Goal: Information Seeking & Learning: Learn about a topic

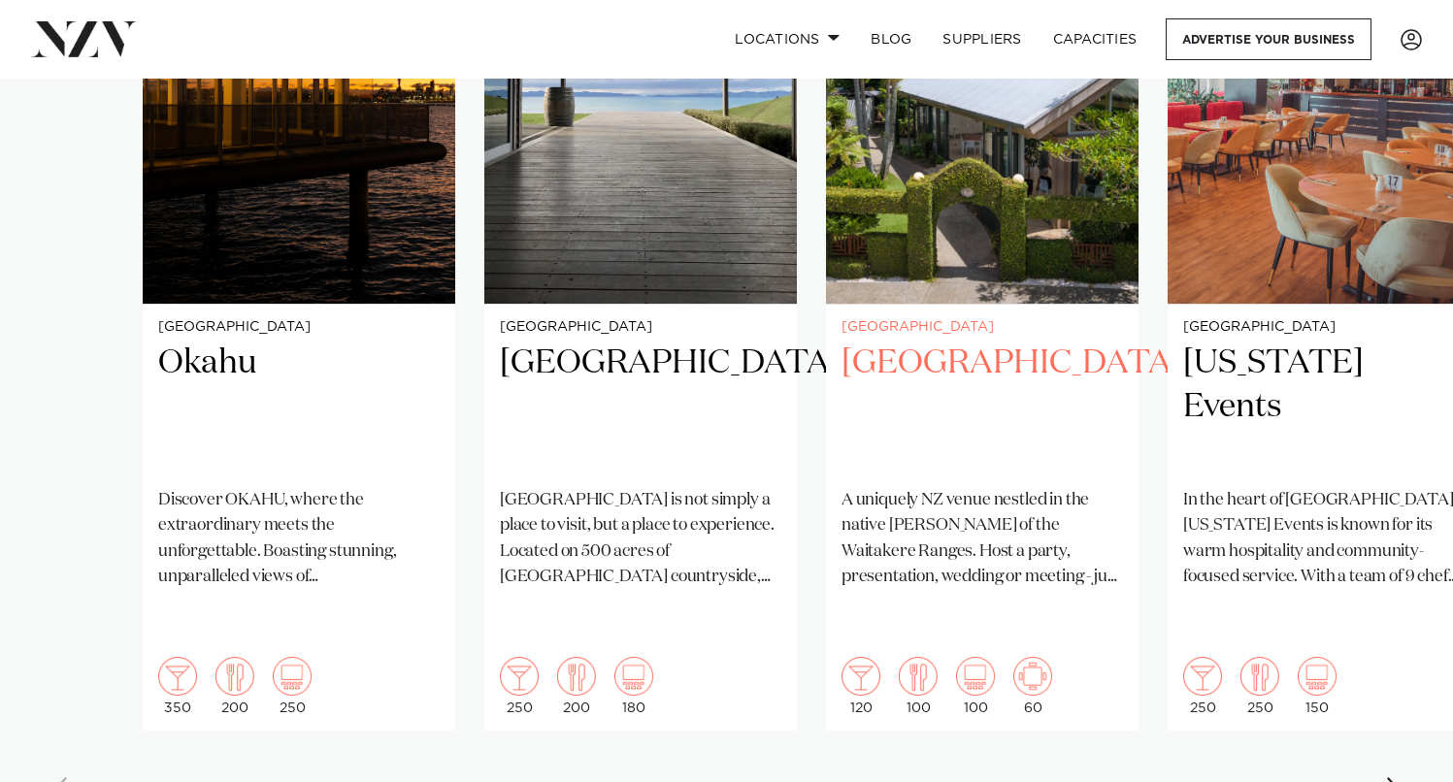
scroll to position [1542, 0]
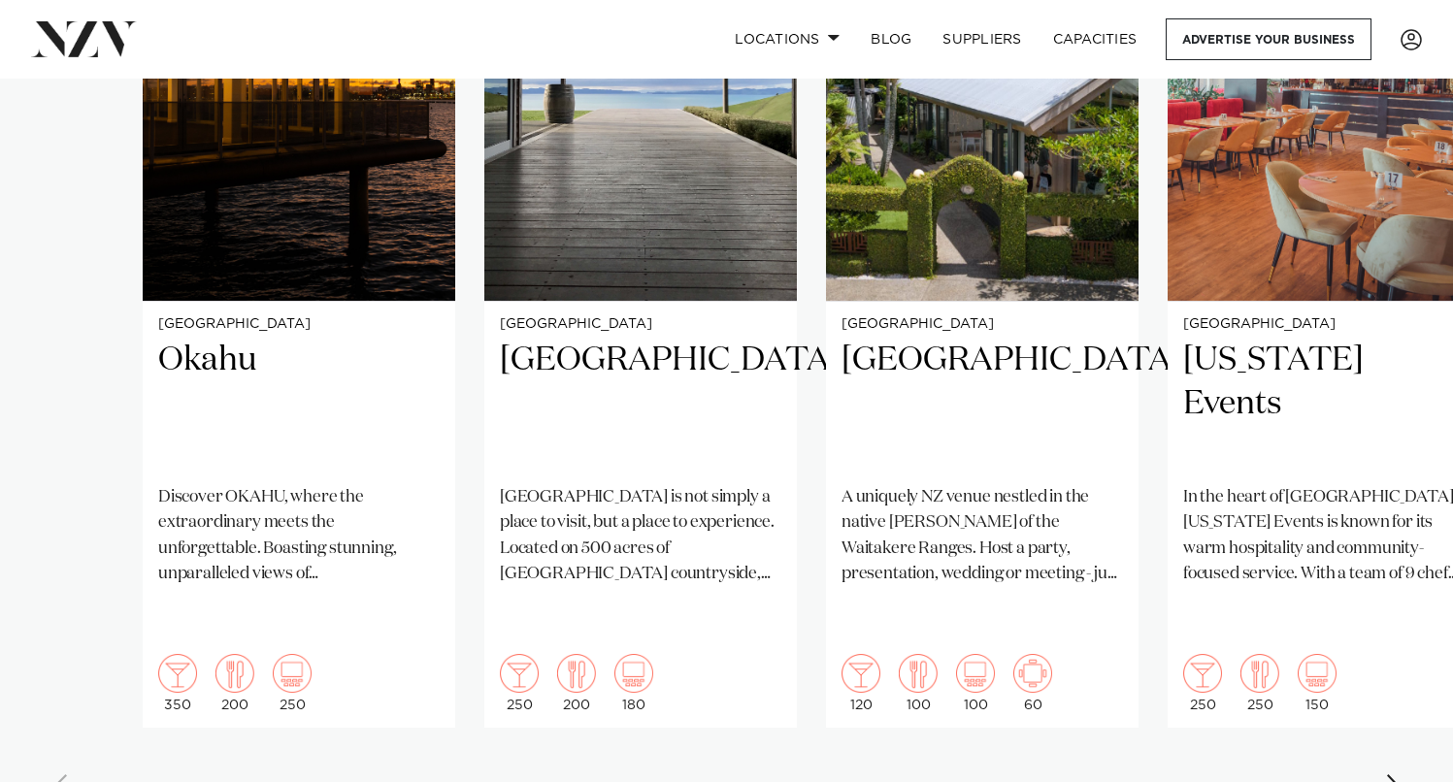
click at [1397, 775] on div "Next slide" at bounding box center [1394, 790] width 19 height 31
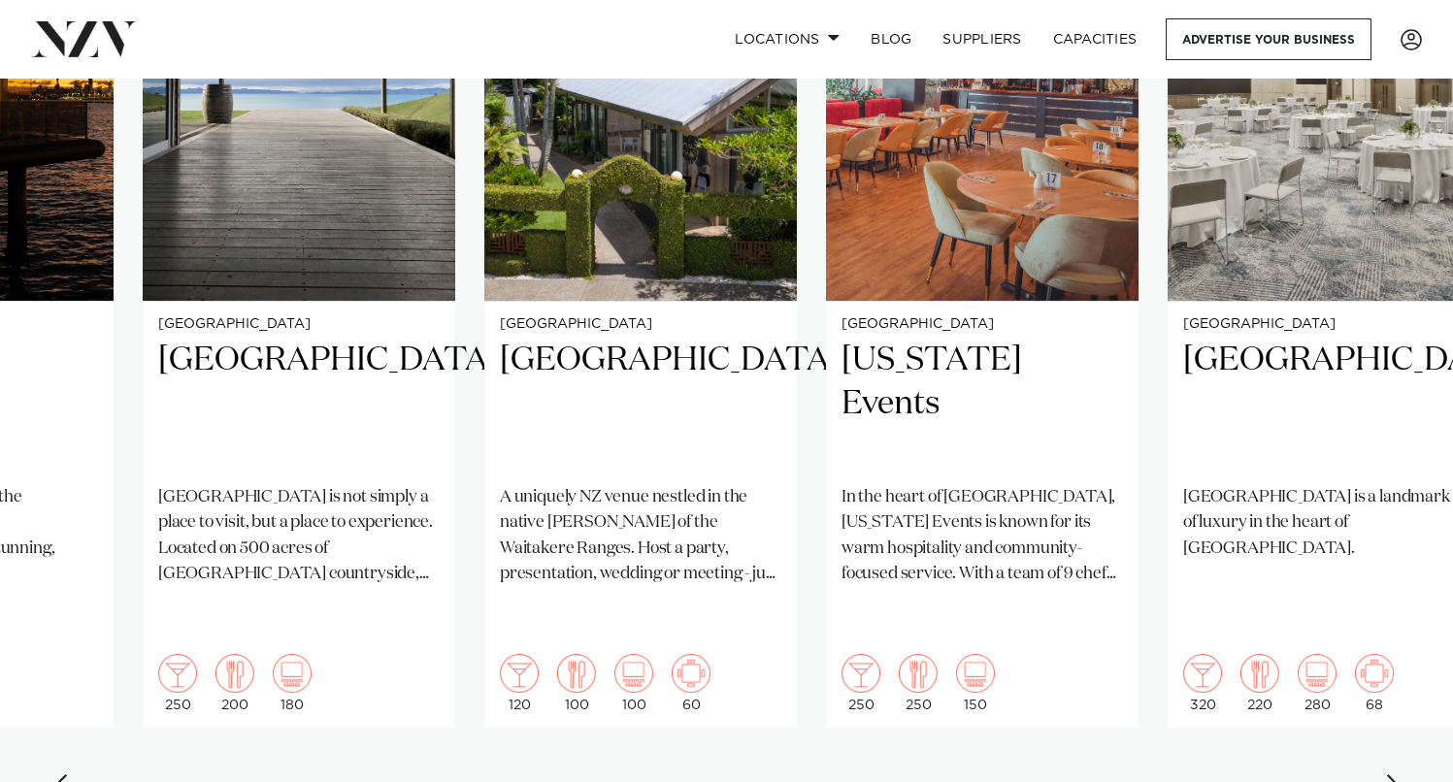
click at [1397, 775] on div "Next slide" at bounding box center [1394, 790] width 19 height 31
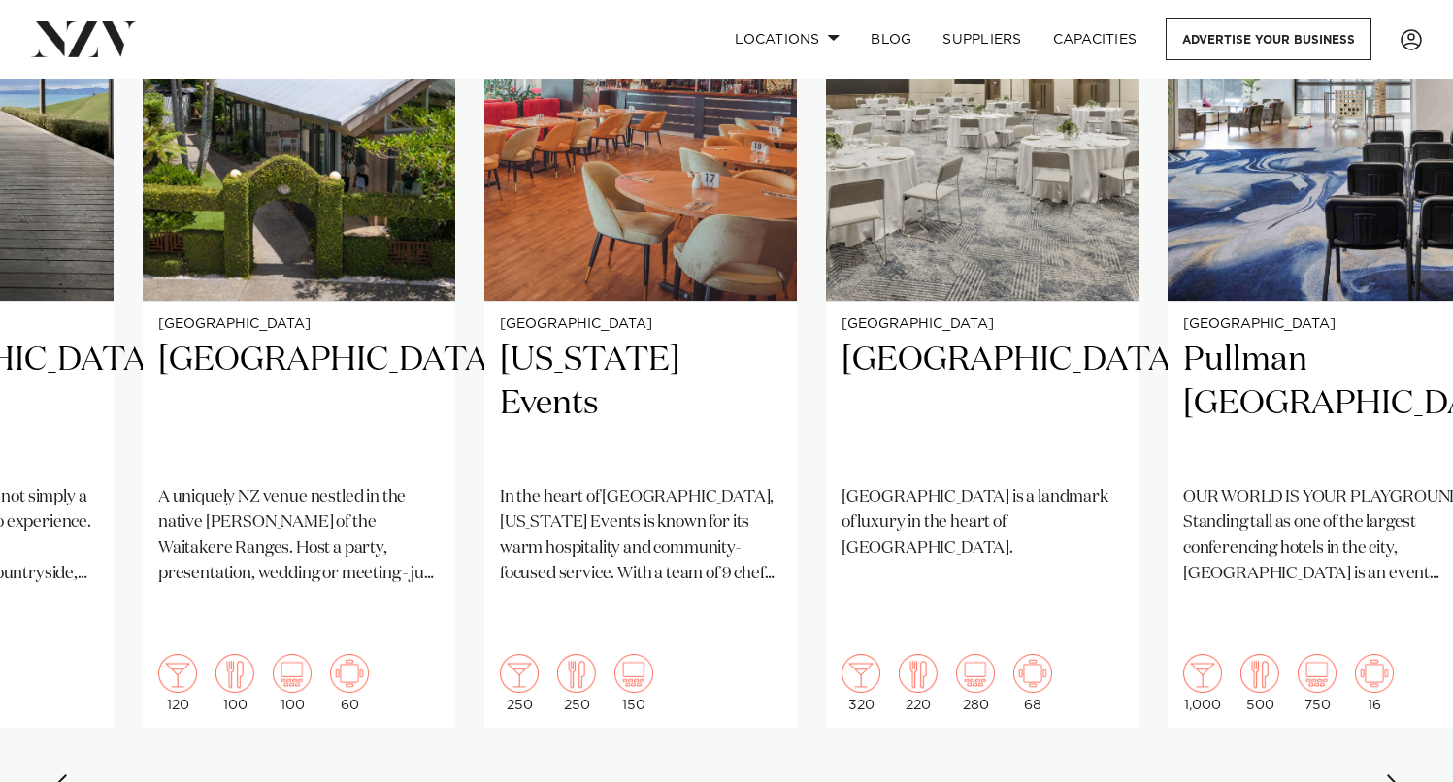
click at [1390, 775] on div "Next slide" at bounding box center [1394, 790] width 19 height 31
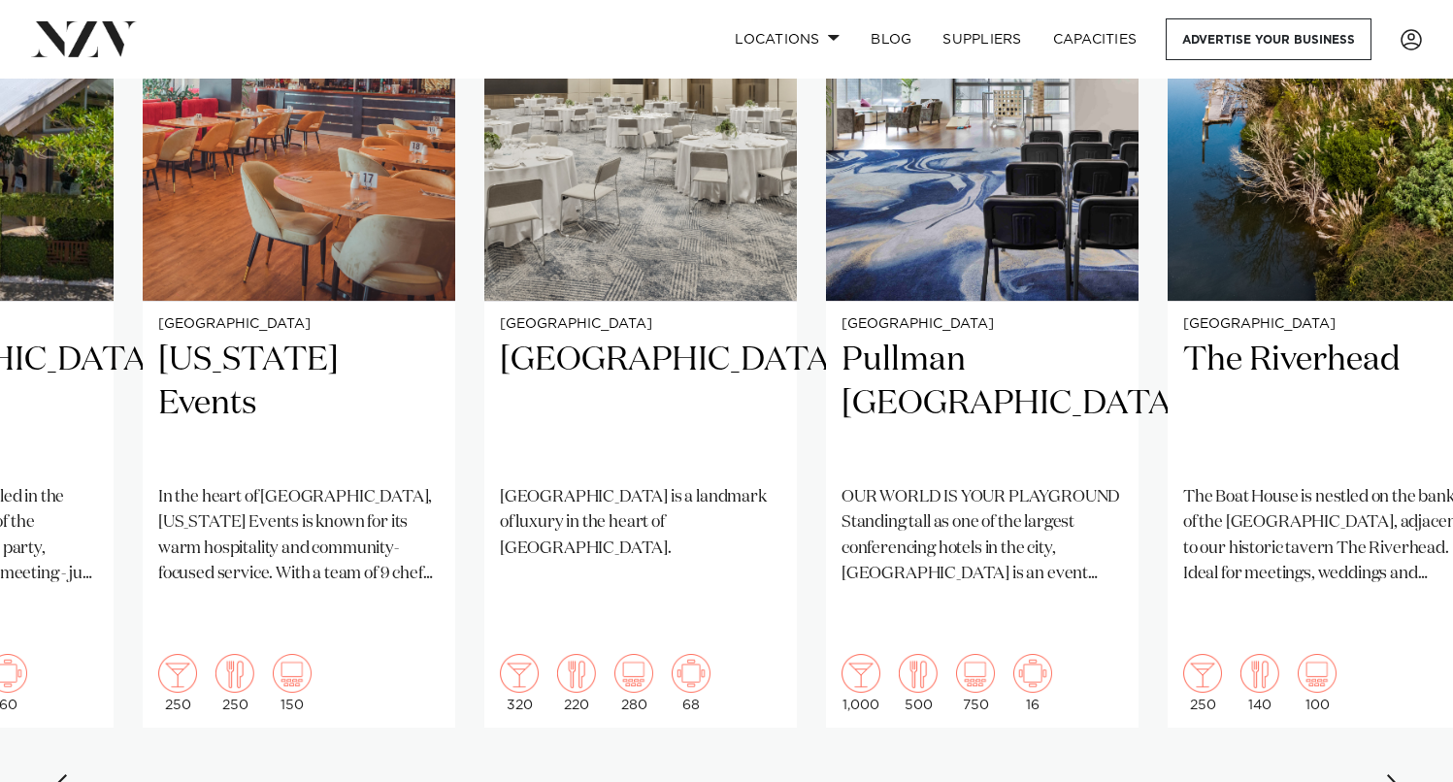
click at [1390, 775] on div "Next slide" at bounding box center [1394, 790] width 19 height 31
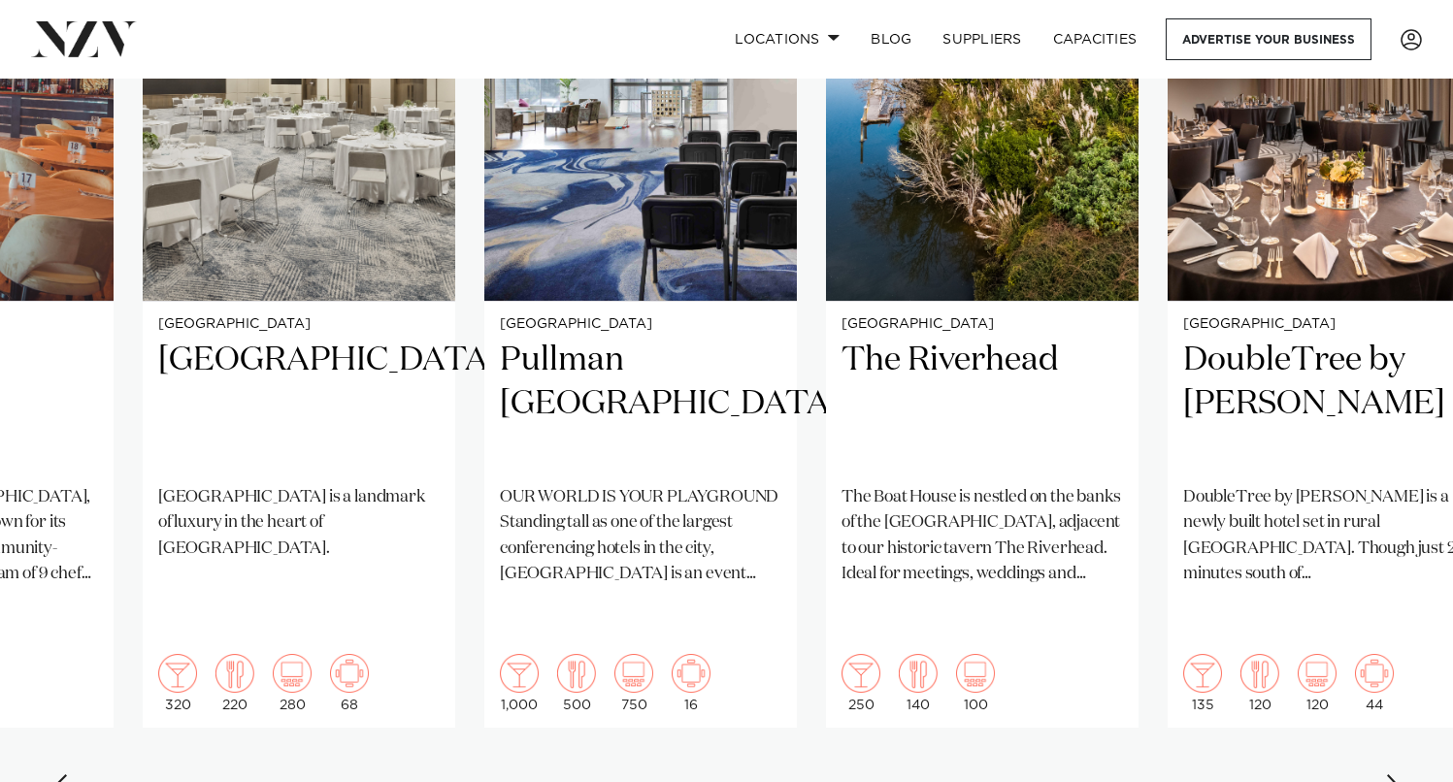
click at [1390, 775] on div "Next slide" at bounding box center [1394, 790] width 19 height 31
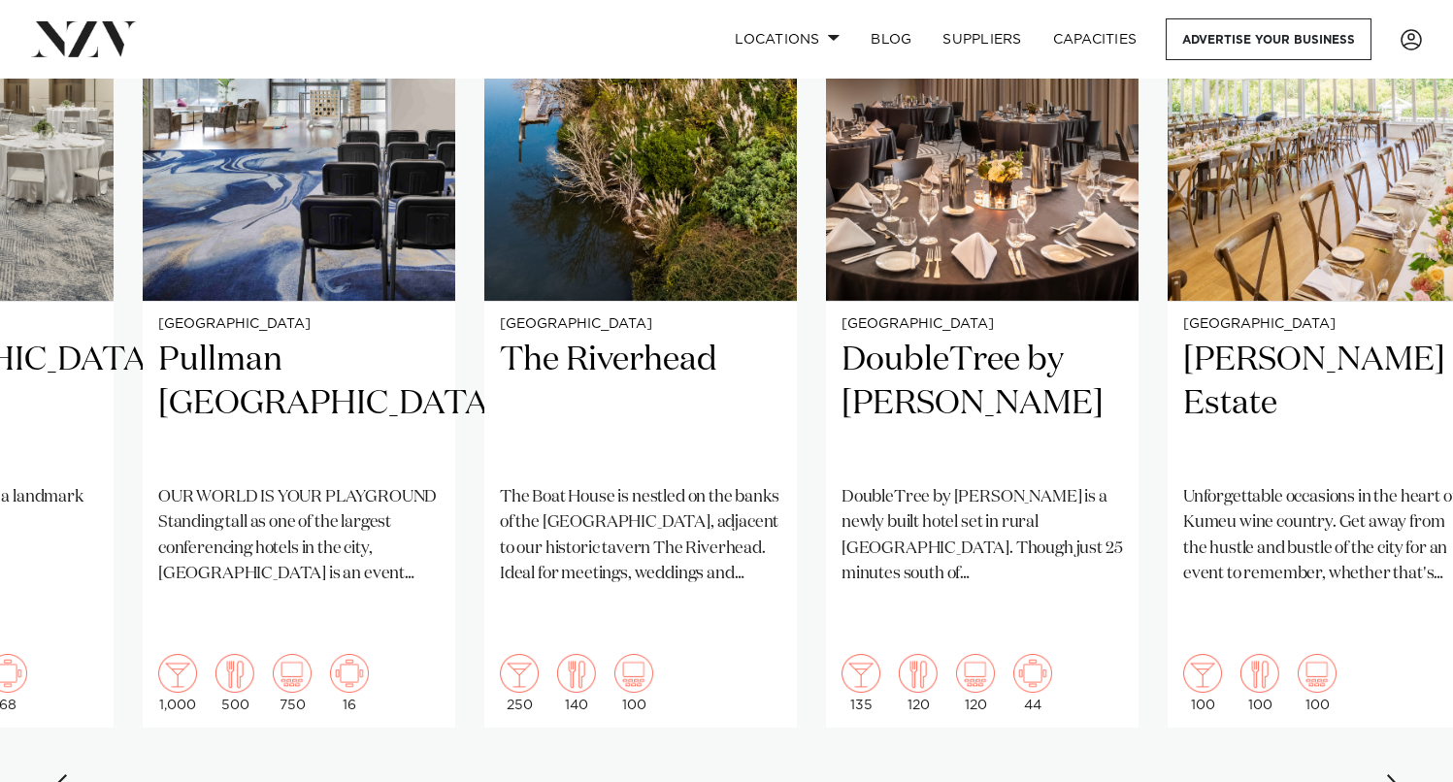
click at [1390, 775] on div "Next slide" at bounding box center [1394, 790] width 19 height 31
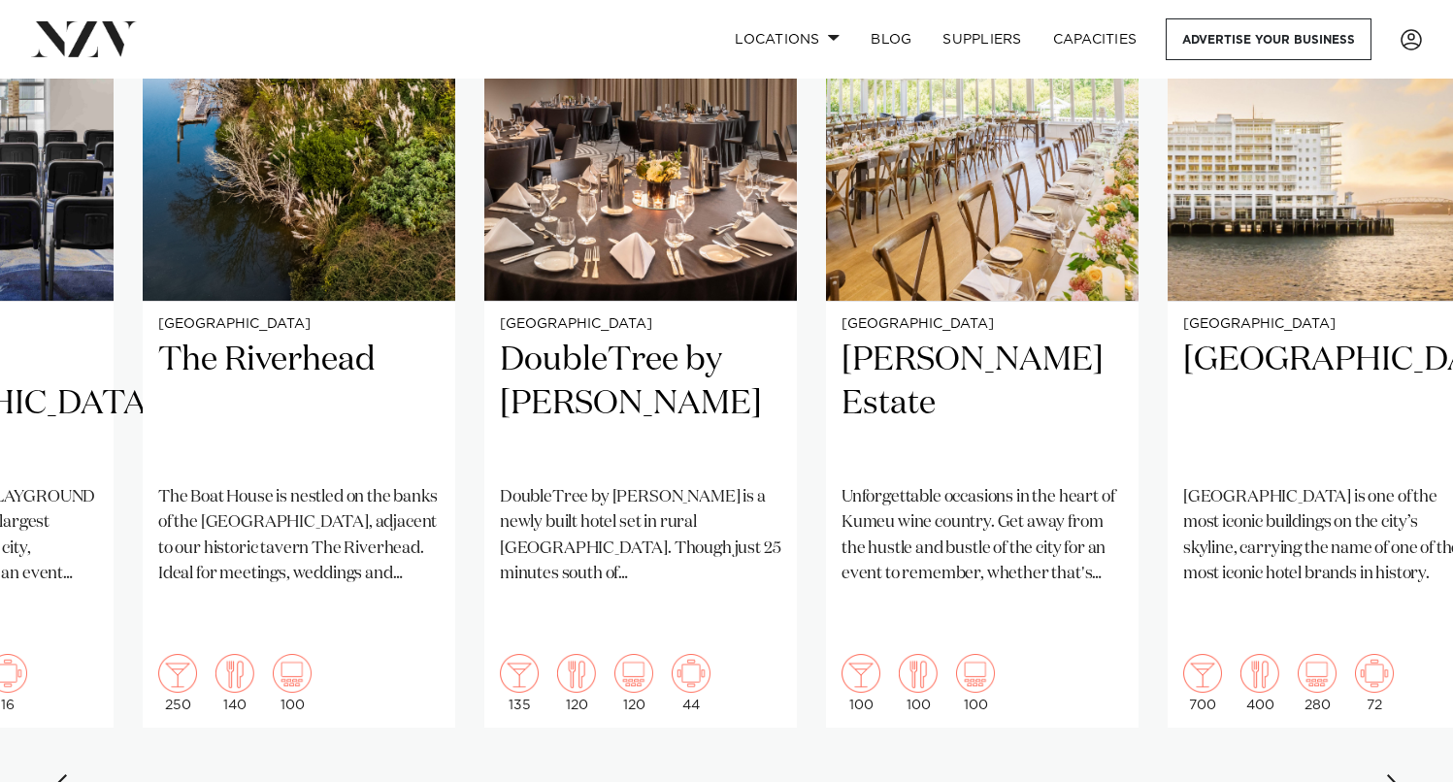
click at [1390, 775] on div "Next slide" at bounding box center [1394, 790] width 19 height 31
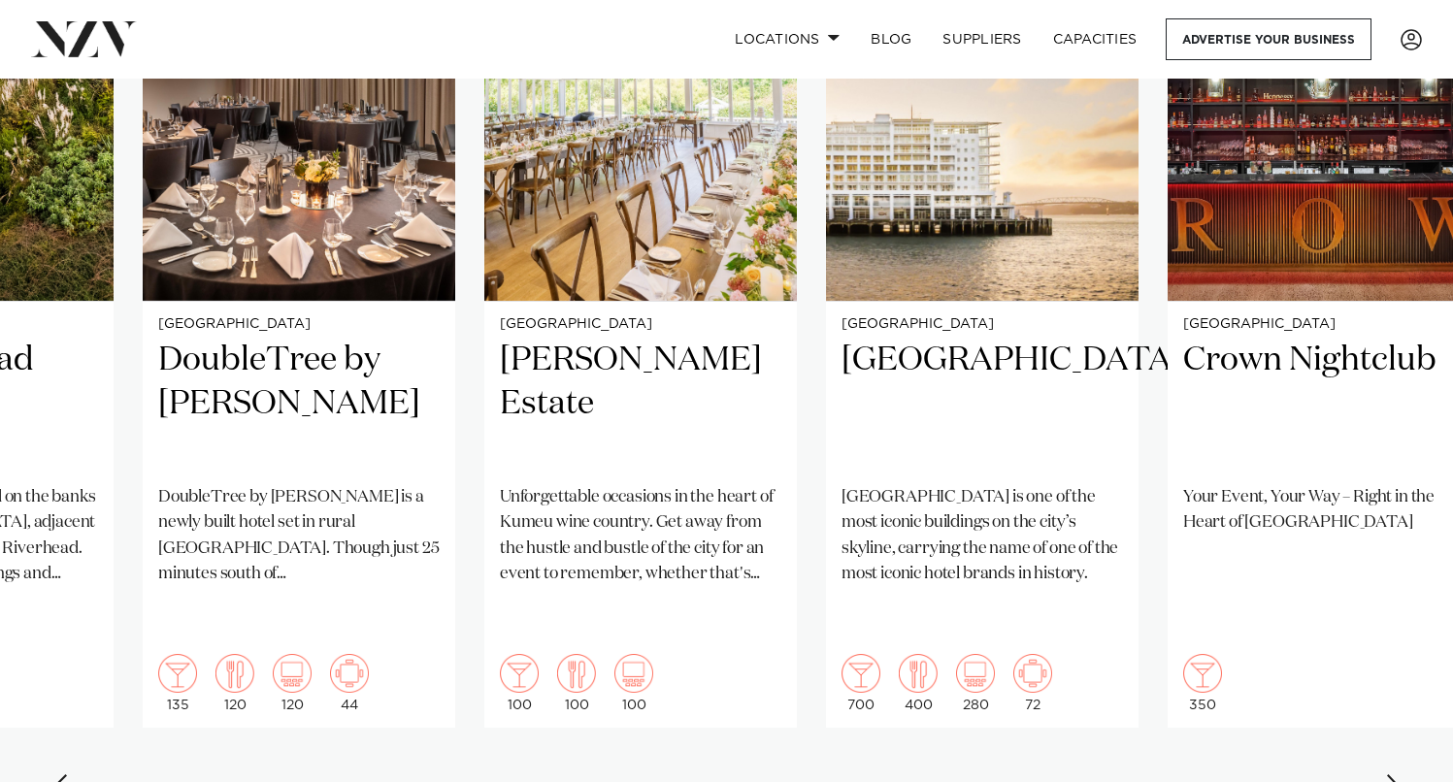
click at [1390, 775] on div "Next slide" at bounding box center [1394, 790] width 19 height 31
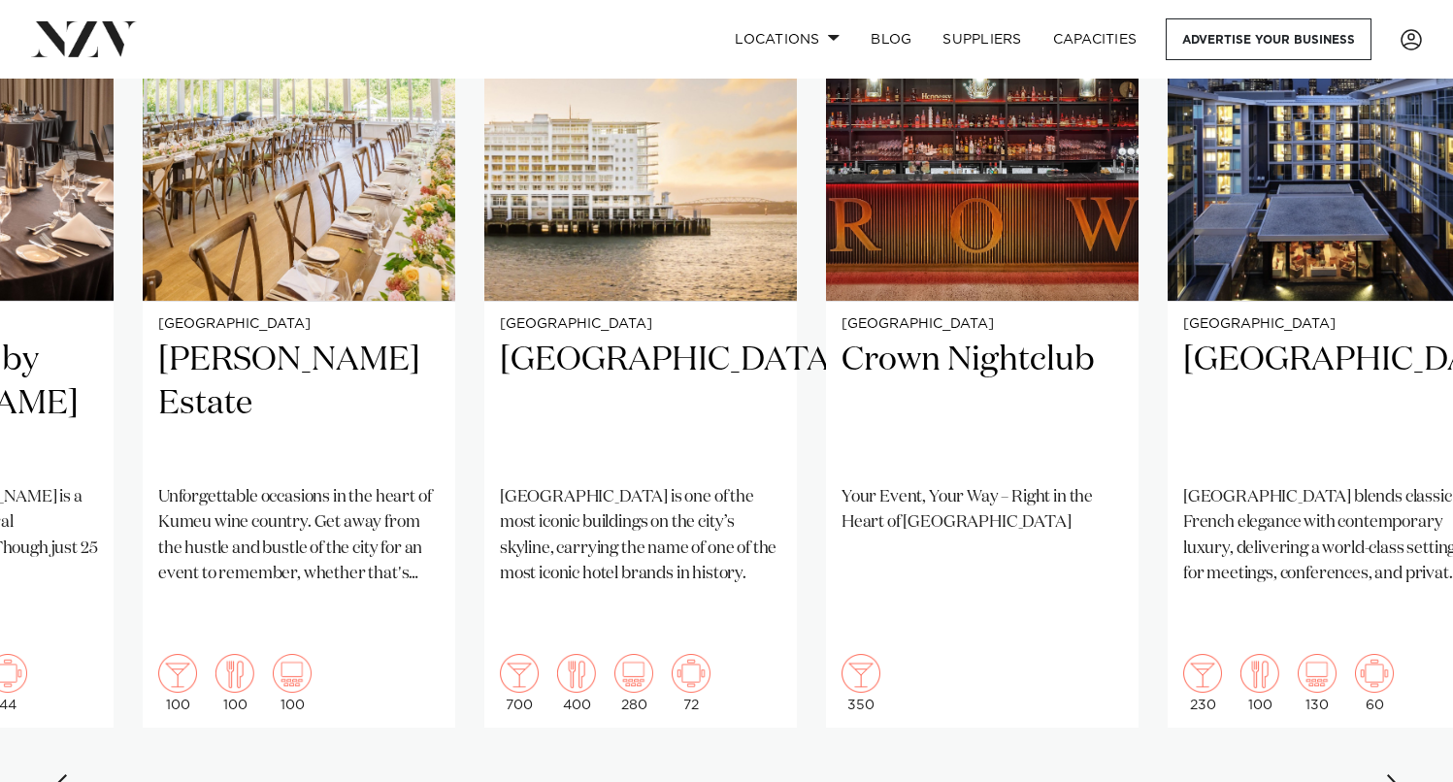
click at [1393, 775] on div "Next slide" at bounding box center [1394, 790] width 19 height 31
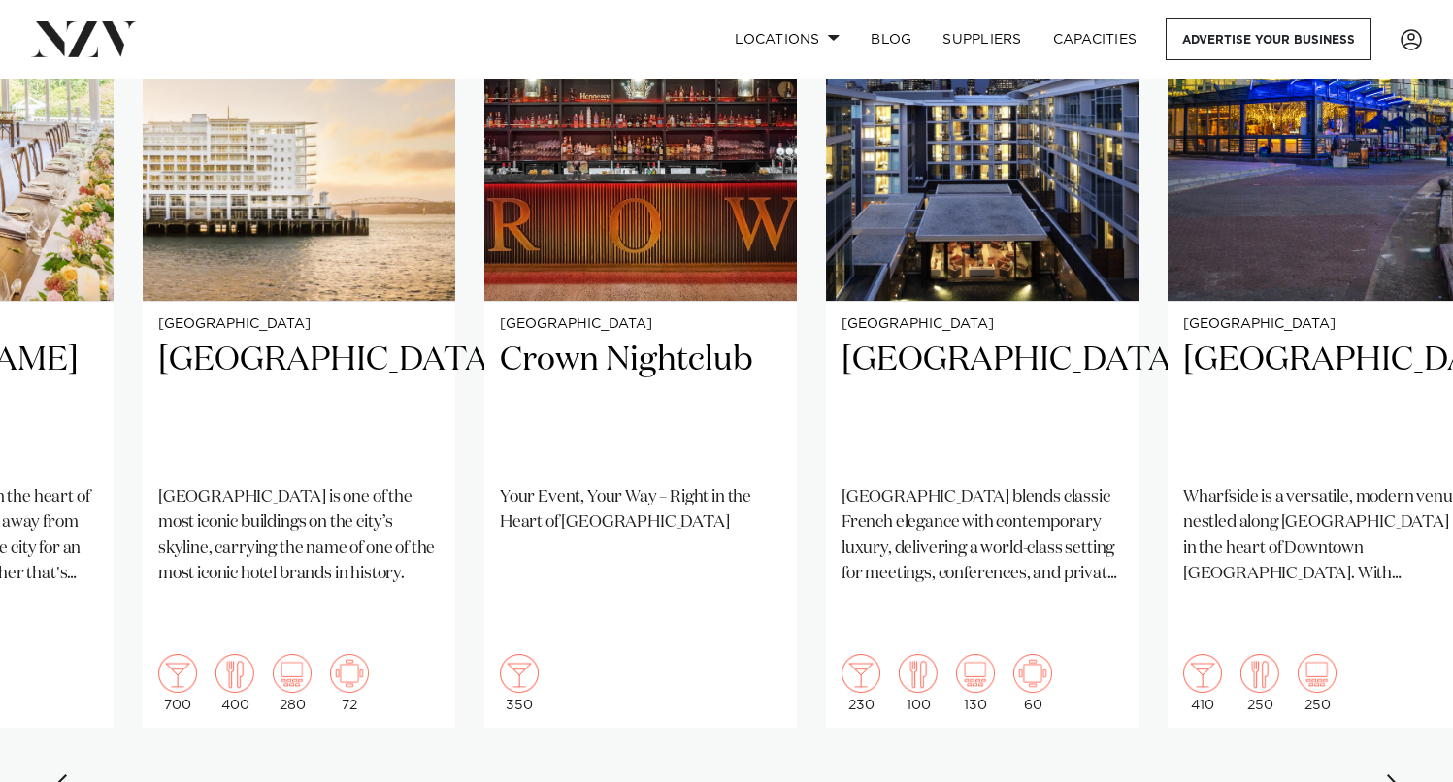
click at [1390, 775] on div "Next slide" at bounding box center [1394, 790] width 19 height 31
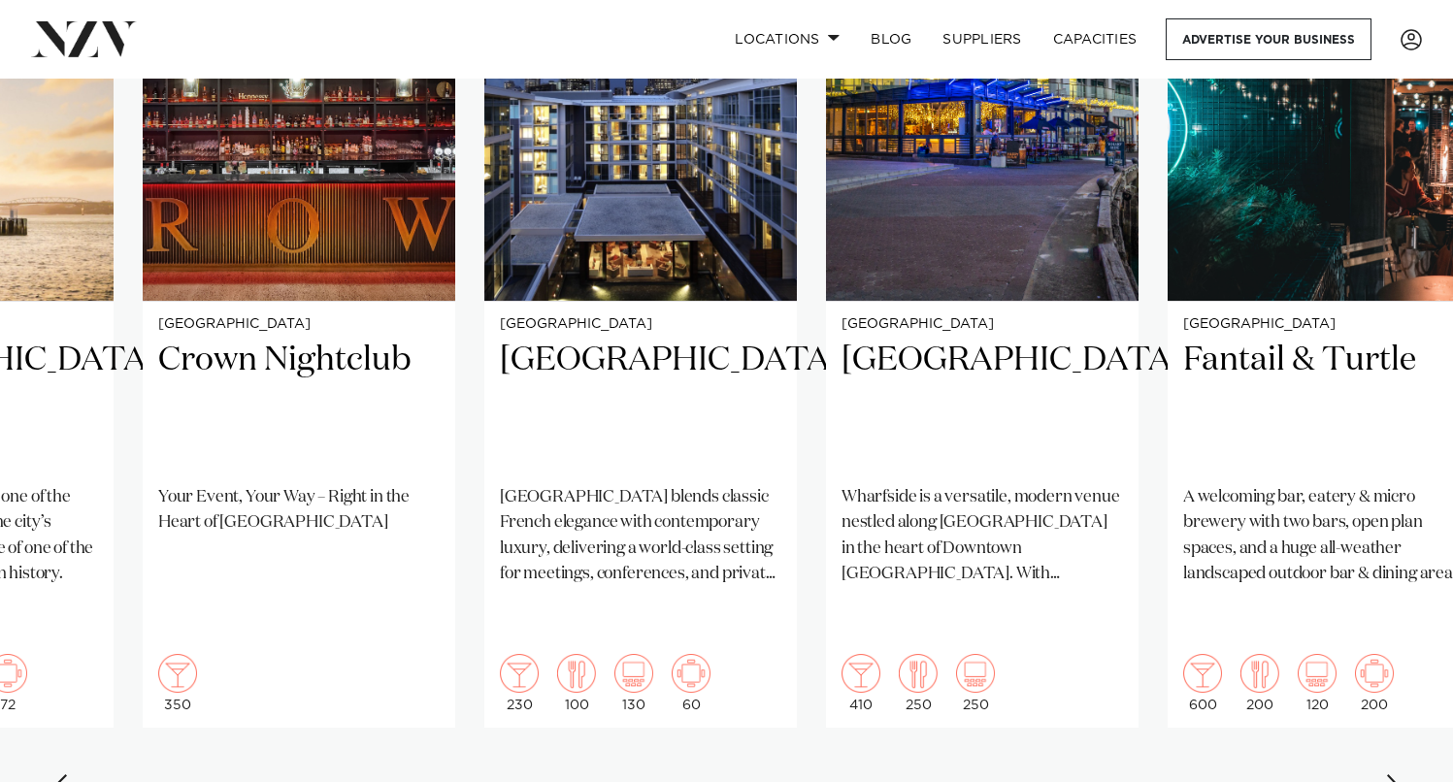
click at [1390, 775] on div "Next slide" at bounding box center [1394, 790] width 19 height 31
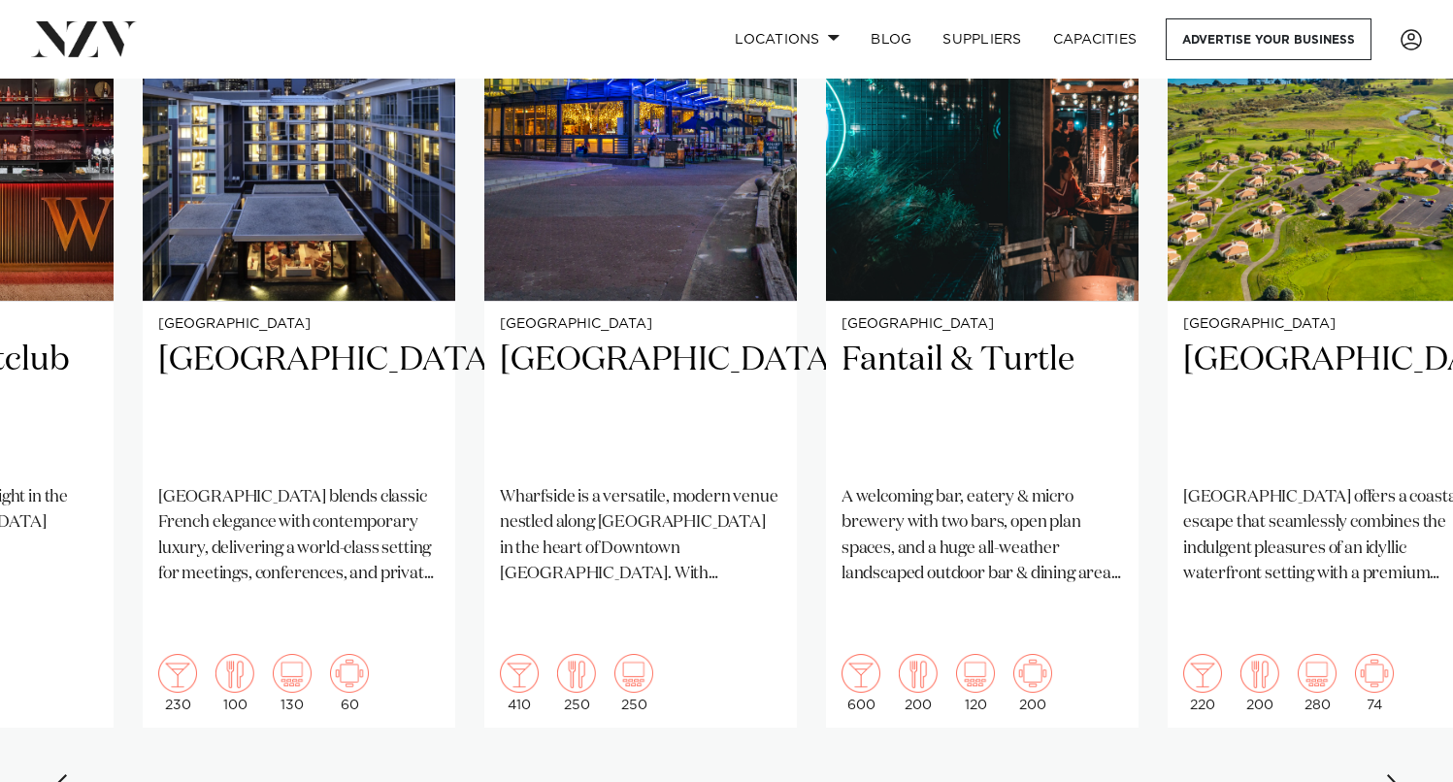
click at [1390, 775] on div "Next slide" at bounding box center [1394, 790] width 19 height 31
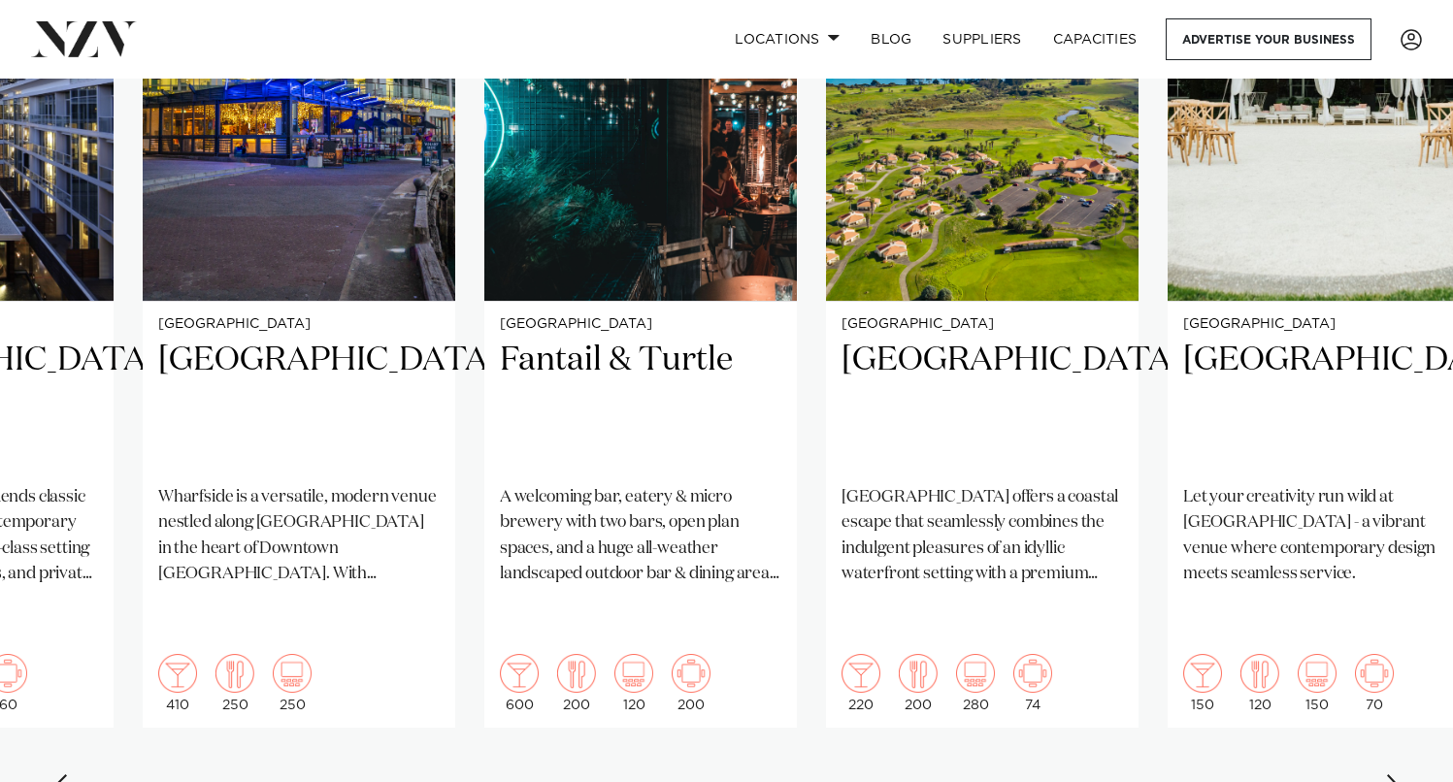
click at [1389, 775] on div "Next slide" at bounding box center [1394, 790] width 19 height 31
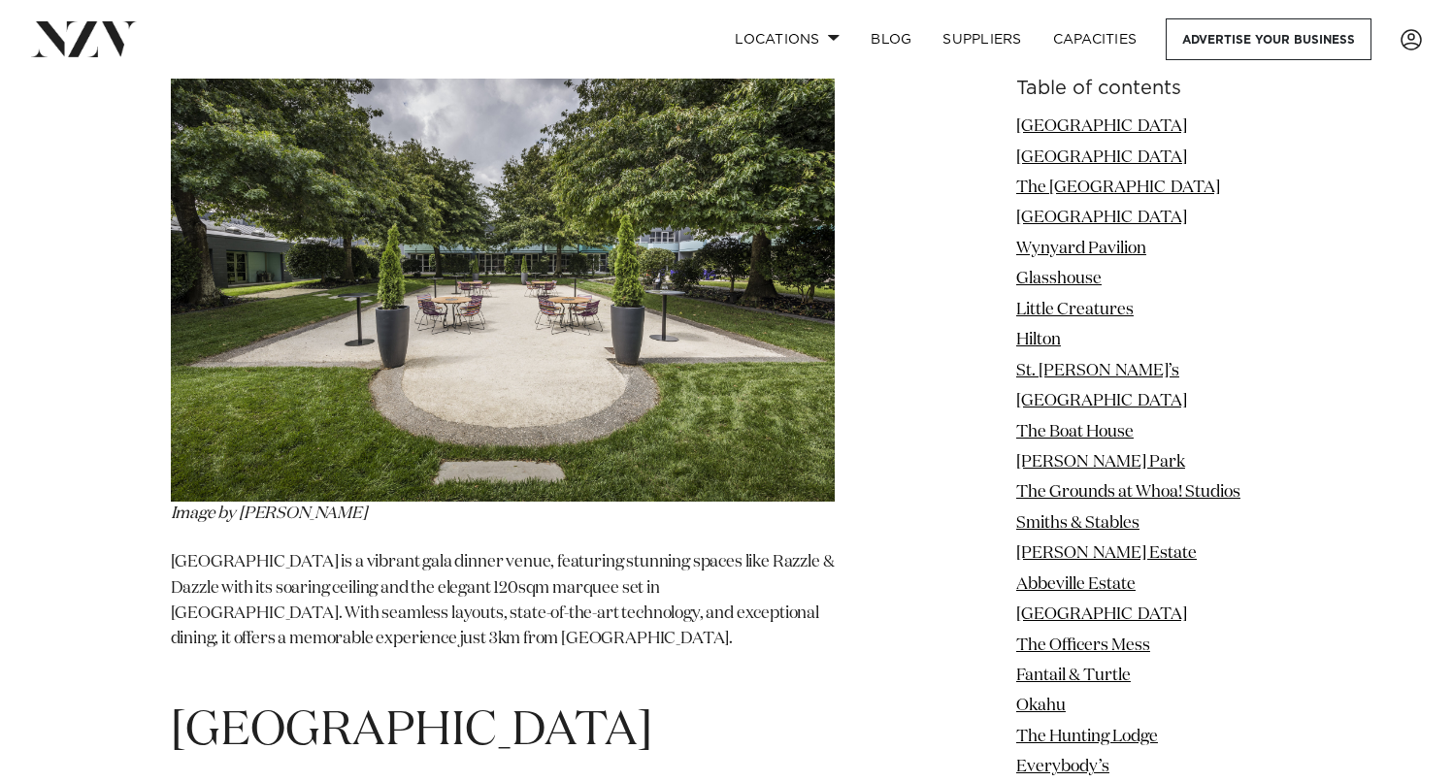
scroll to position [2474, 0]
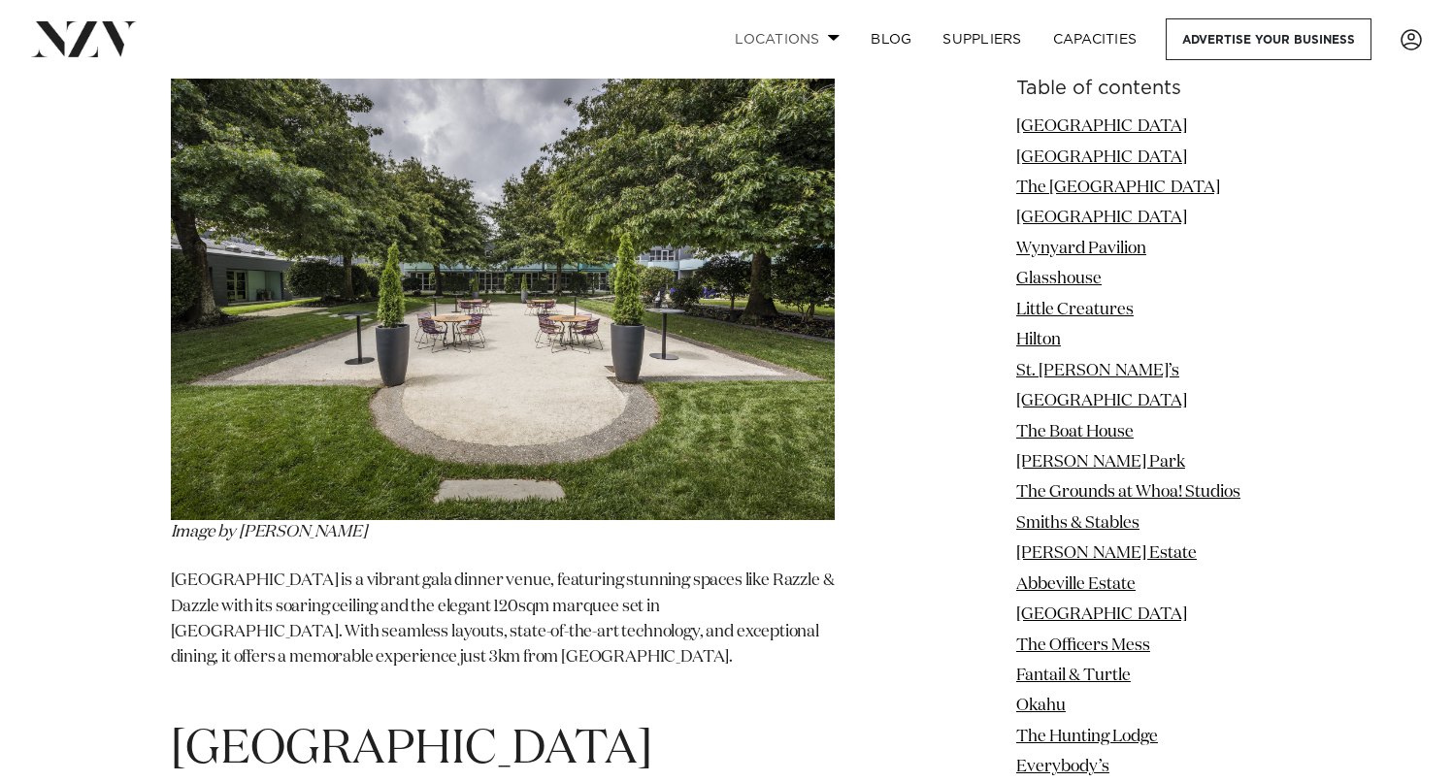
click at [820, 37] on link "Locations" at bounding box center [787, 39] width 136 height 42
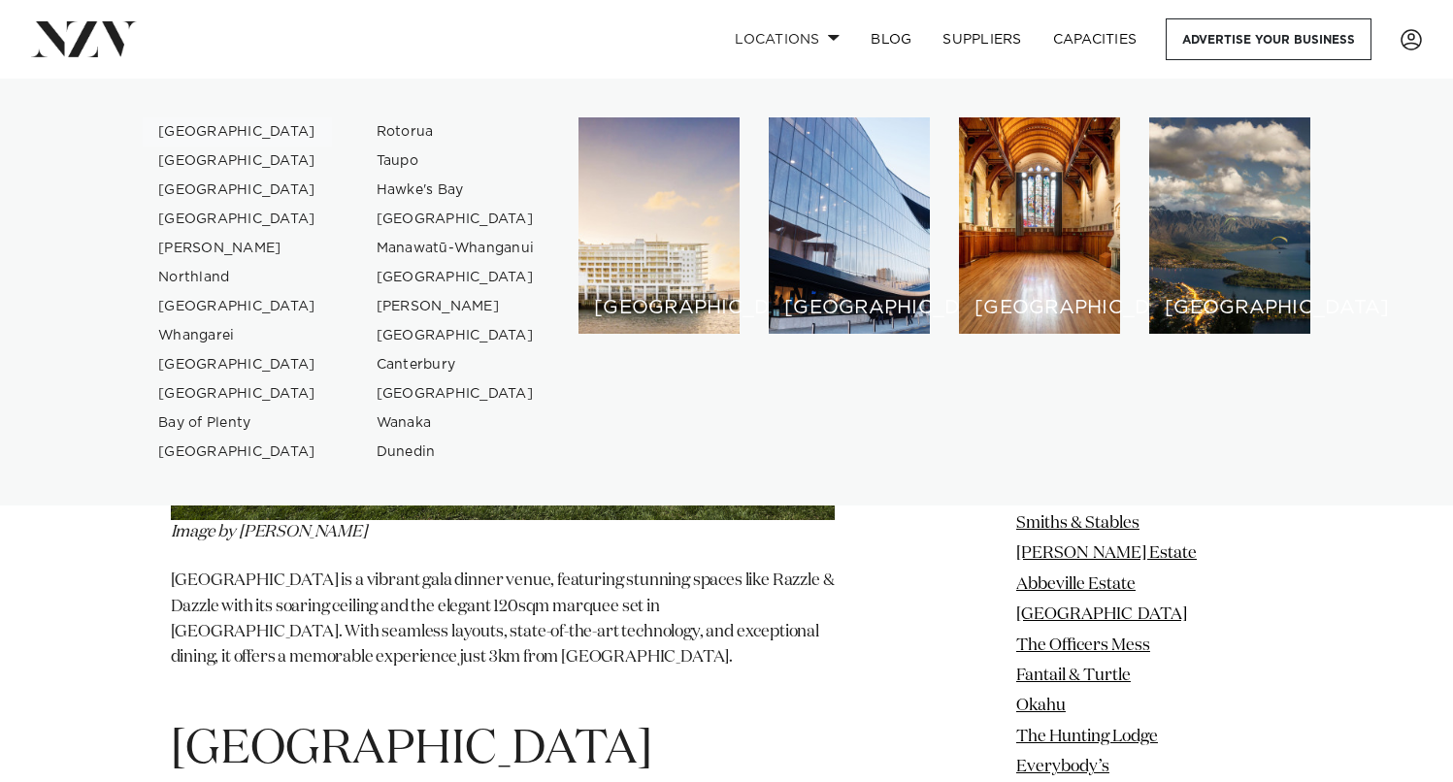
click at [183, 132] on link "[GEOGRAPHIC_DATA]" at bounding box center [237, 131] width 189 height 29
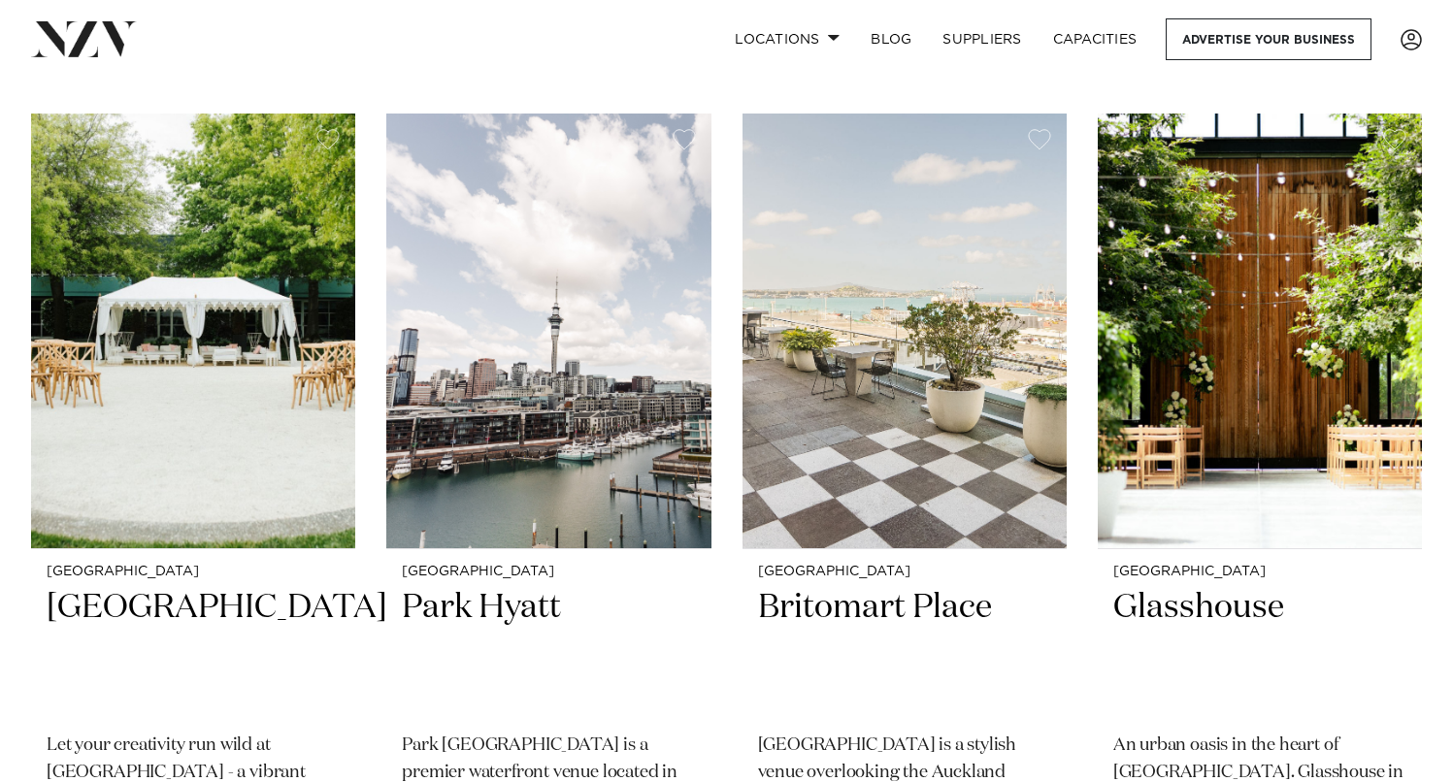
scroll to position [1615, 0]
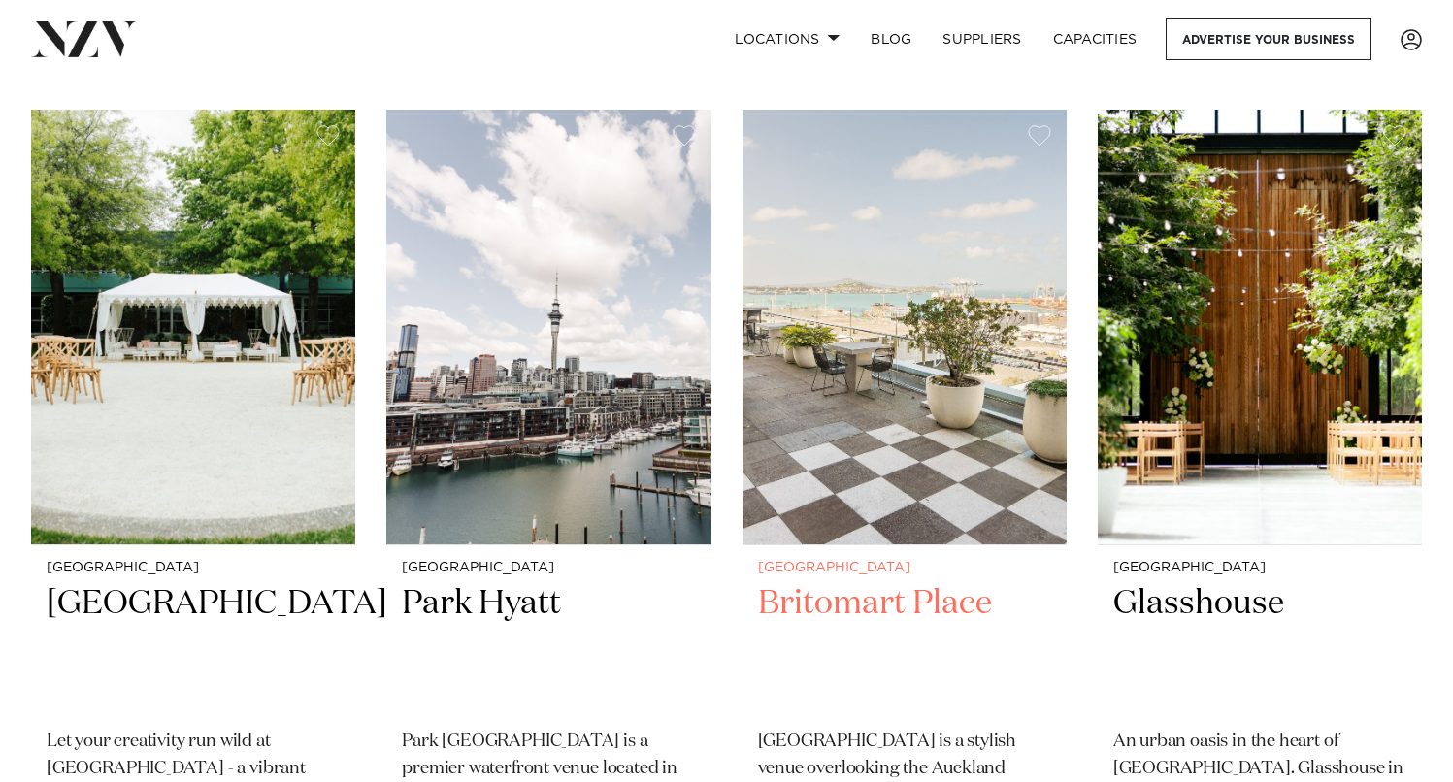
click at [973, 484] on img at bounding box center [905, 327] width 324 height 435
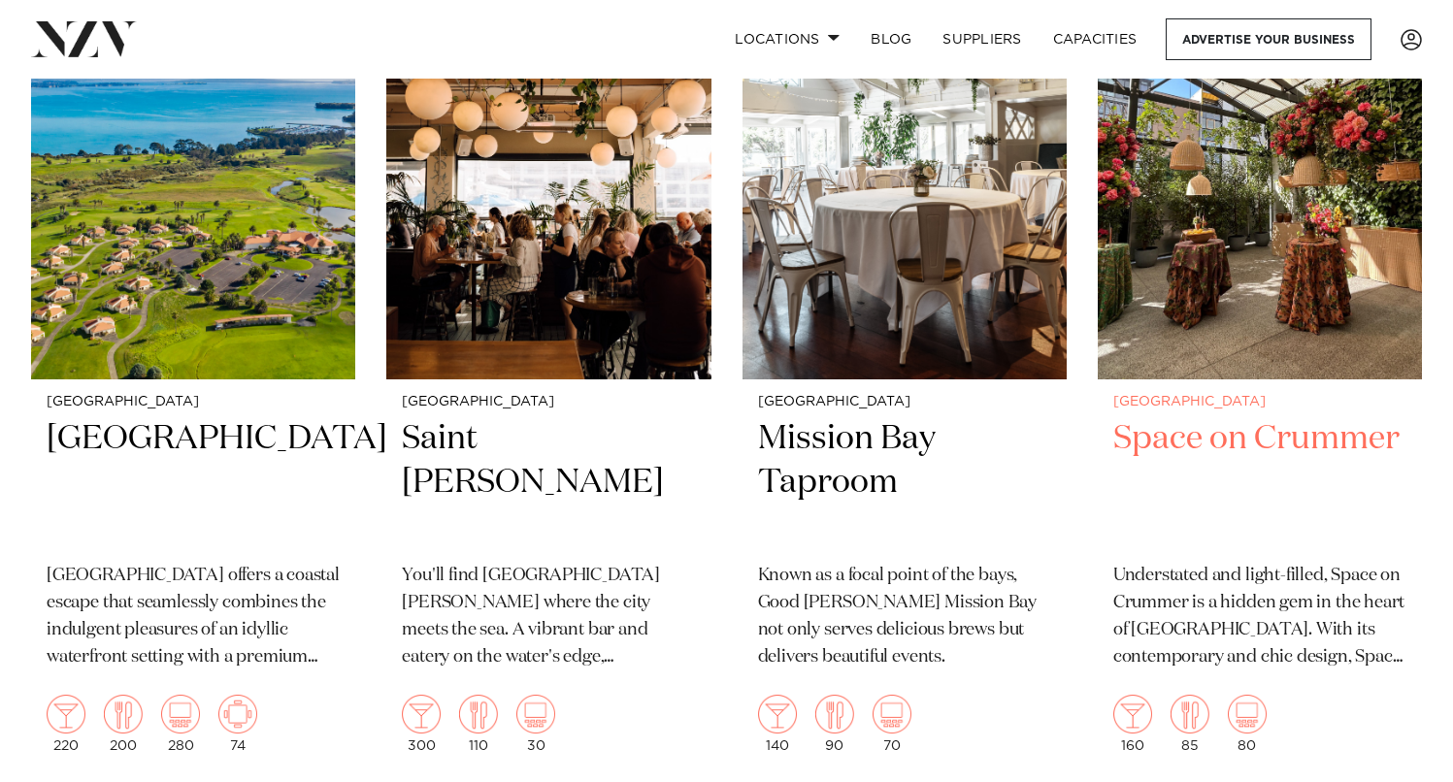
scroll to position [7819, 0]
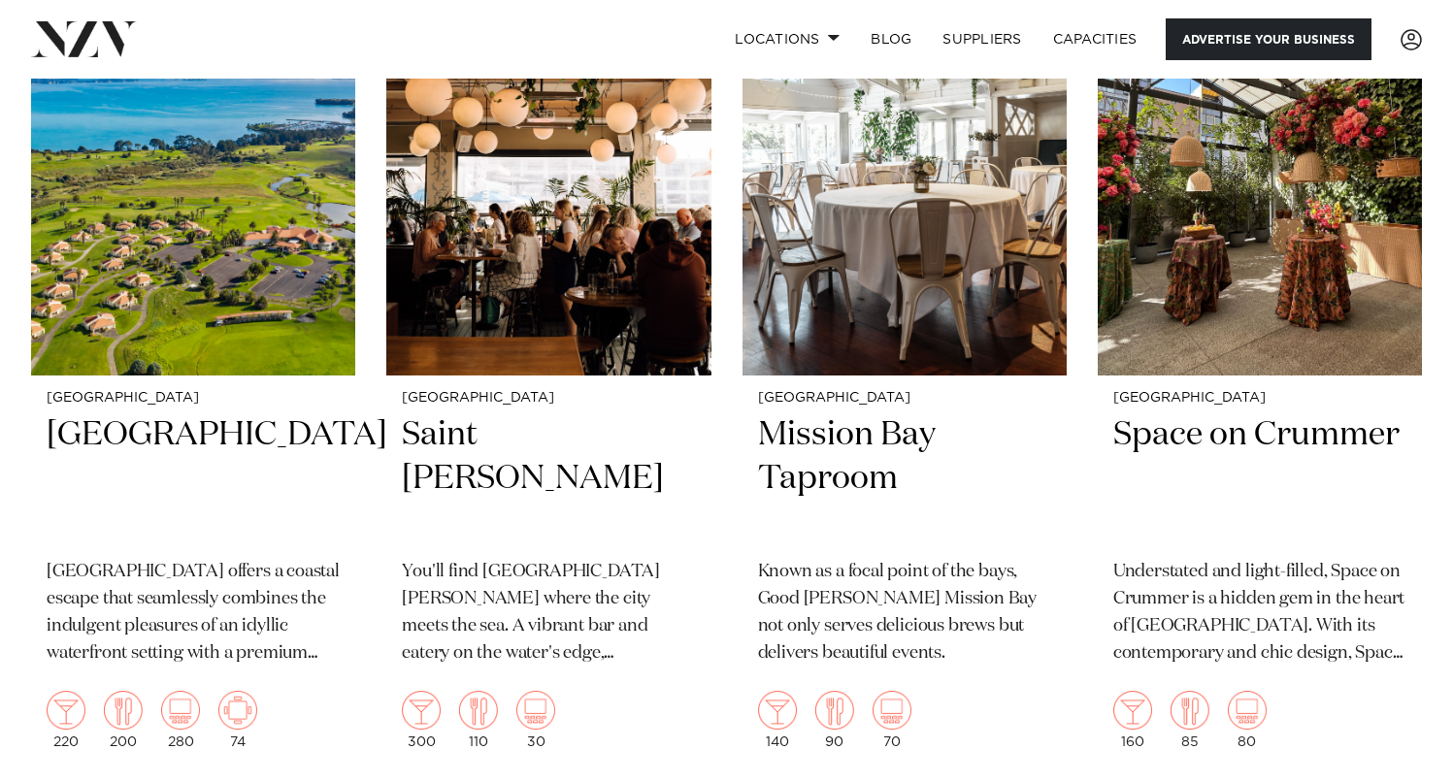
drag, startPoint x: 1296, startPoint y: 350, endPoint x: 1310, endPoint y: 44, distance: 307.1
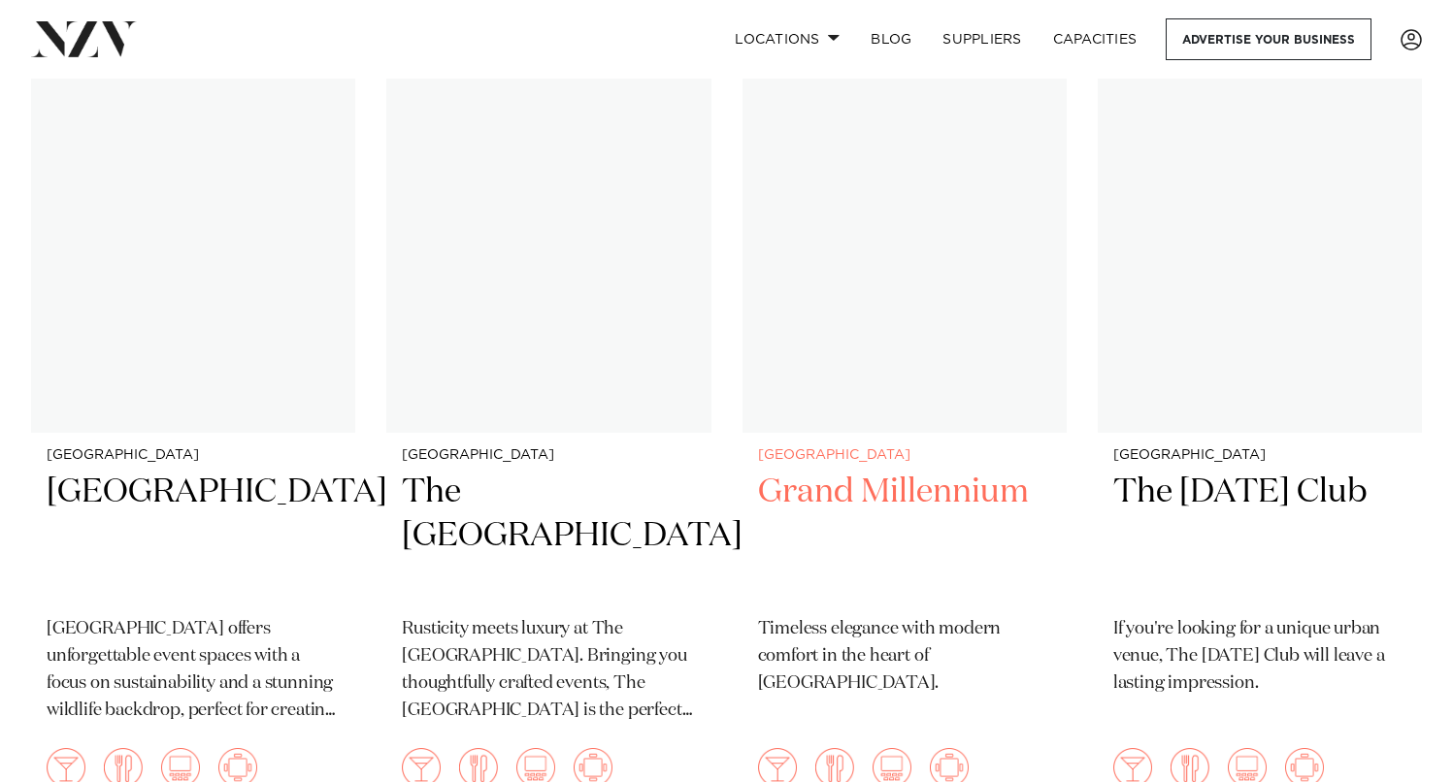
scroll to position [19729, 0]
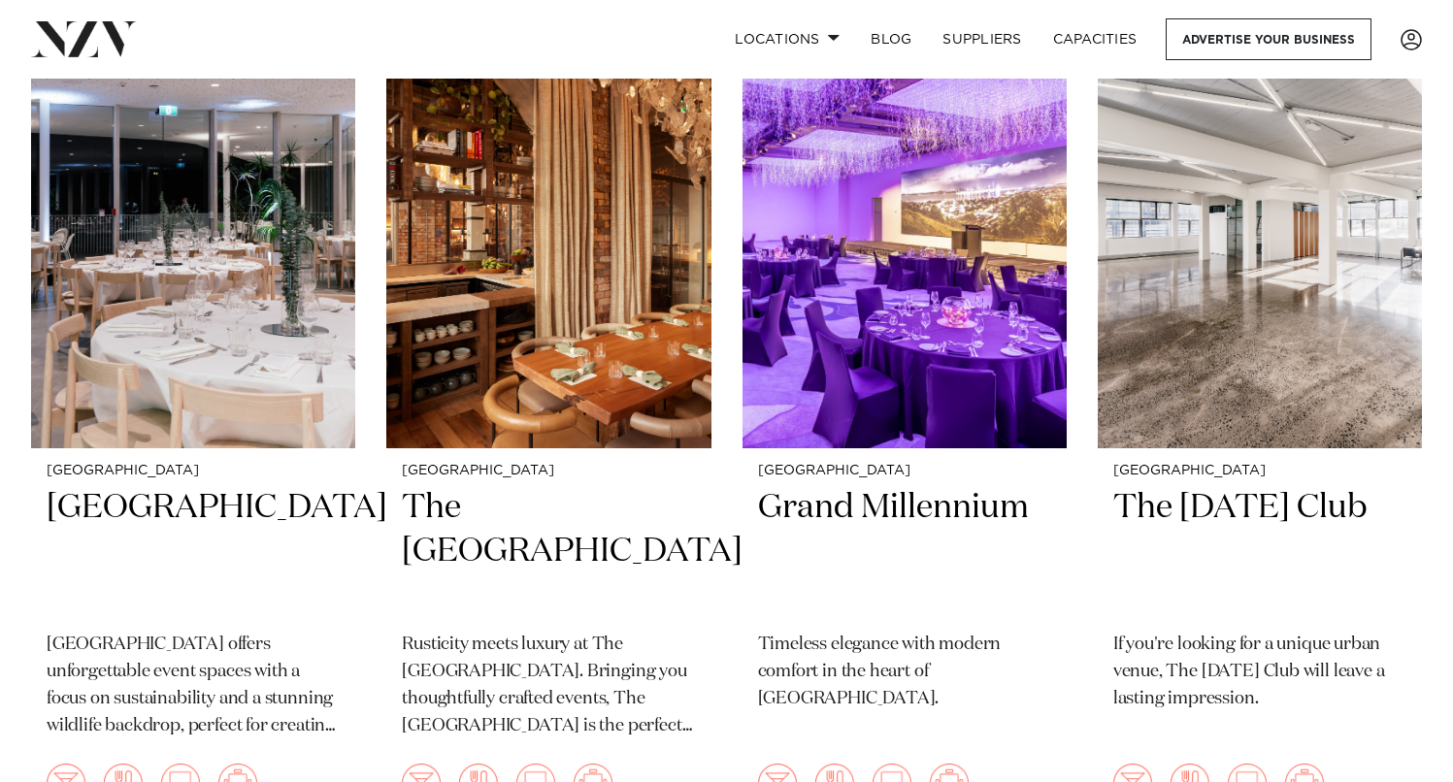
drag, startPoint x: 485, startPoint y: 459, endPoint x: 1190, endPoint y: 2, distance: 840.1
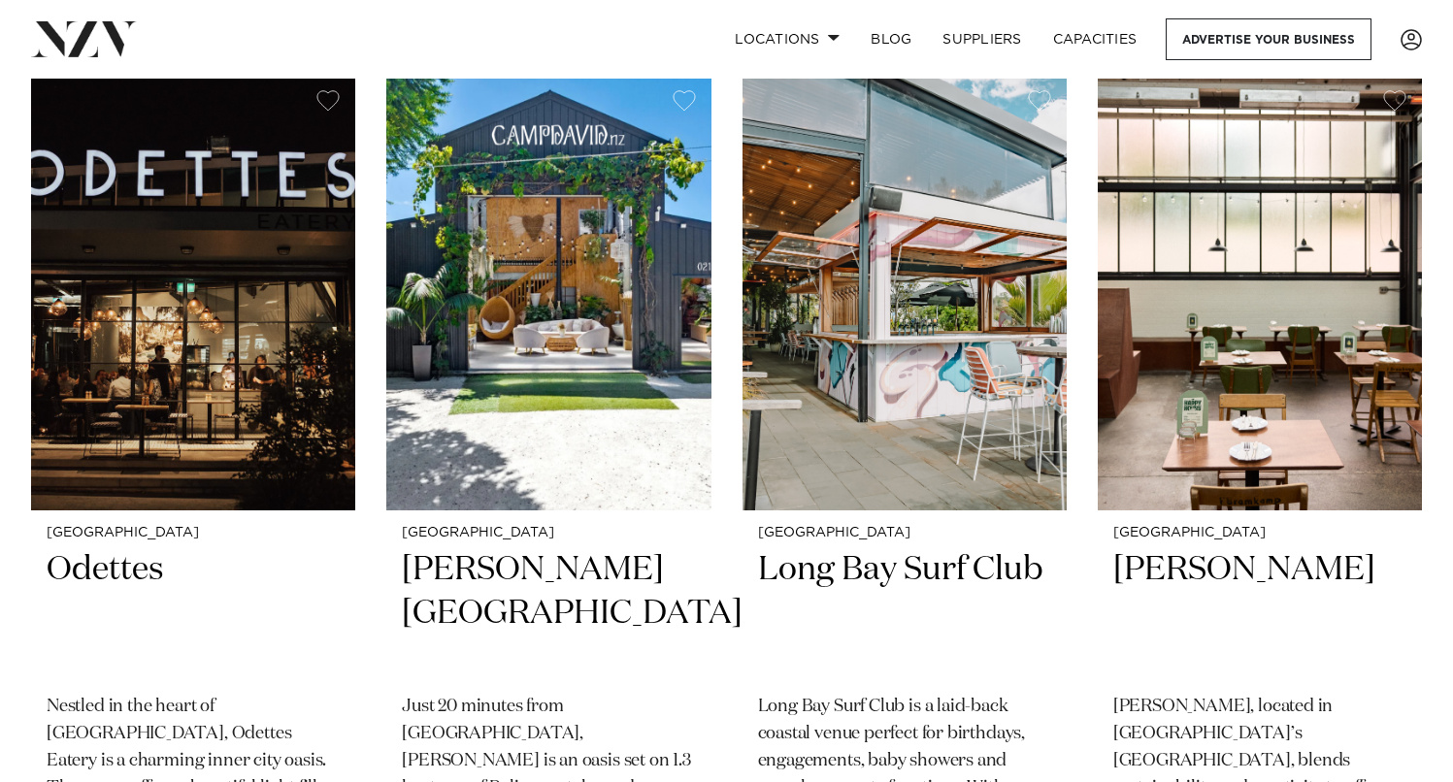
scroll to position [23942, 0]
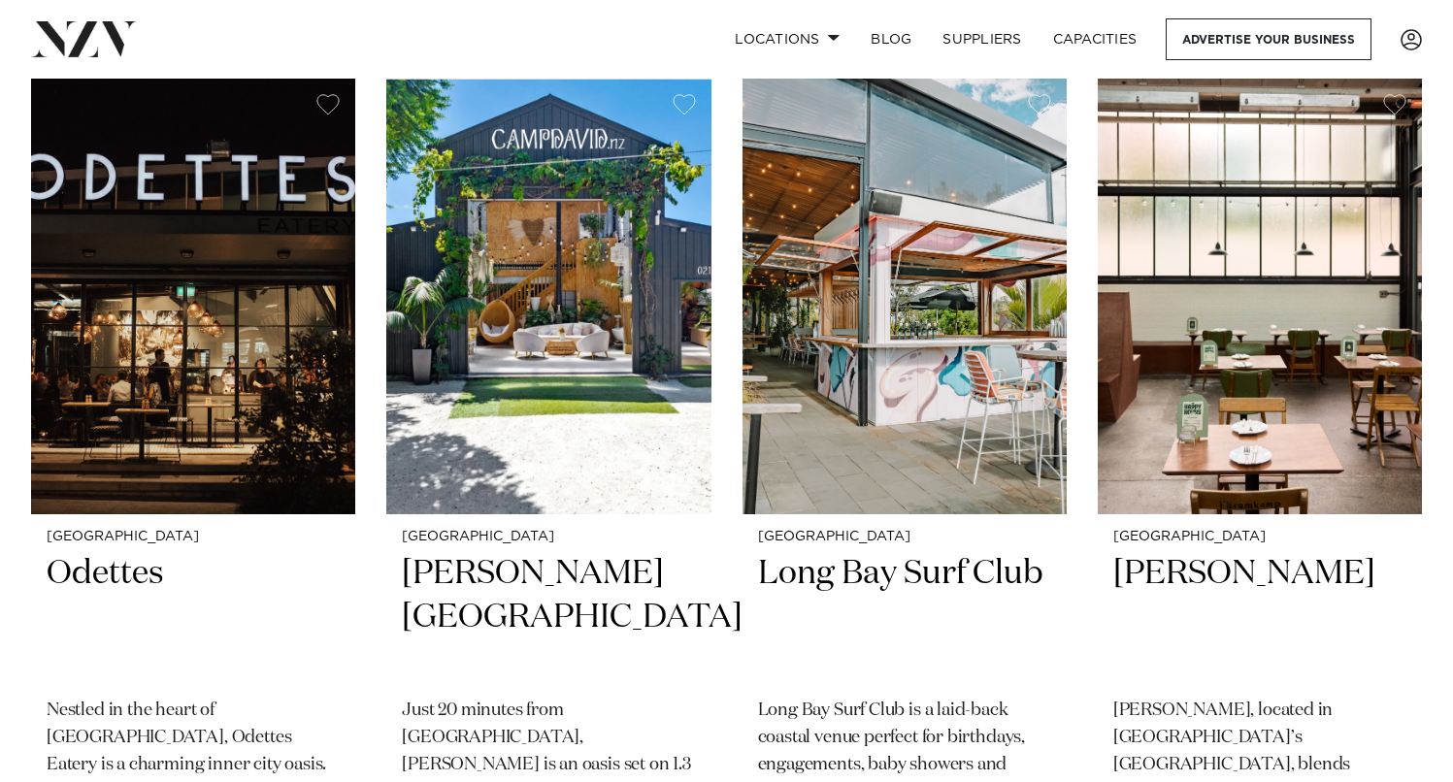
drag, startPoint x: 1192, startPoint y: 490, endPoint x: 886, endPoint y: 1, distance: 577.0
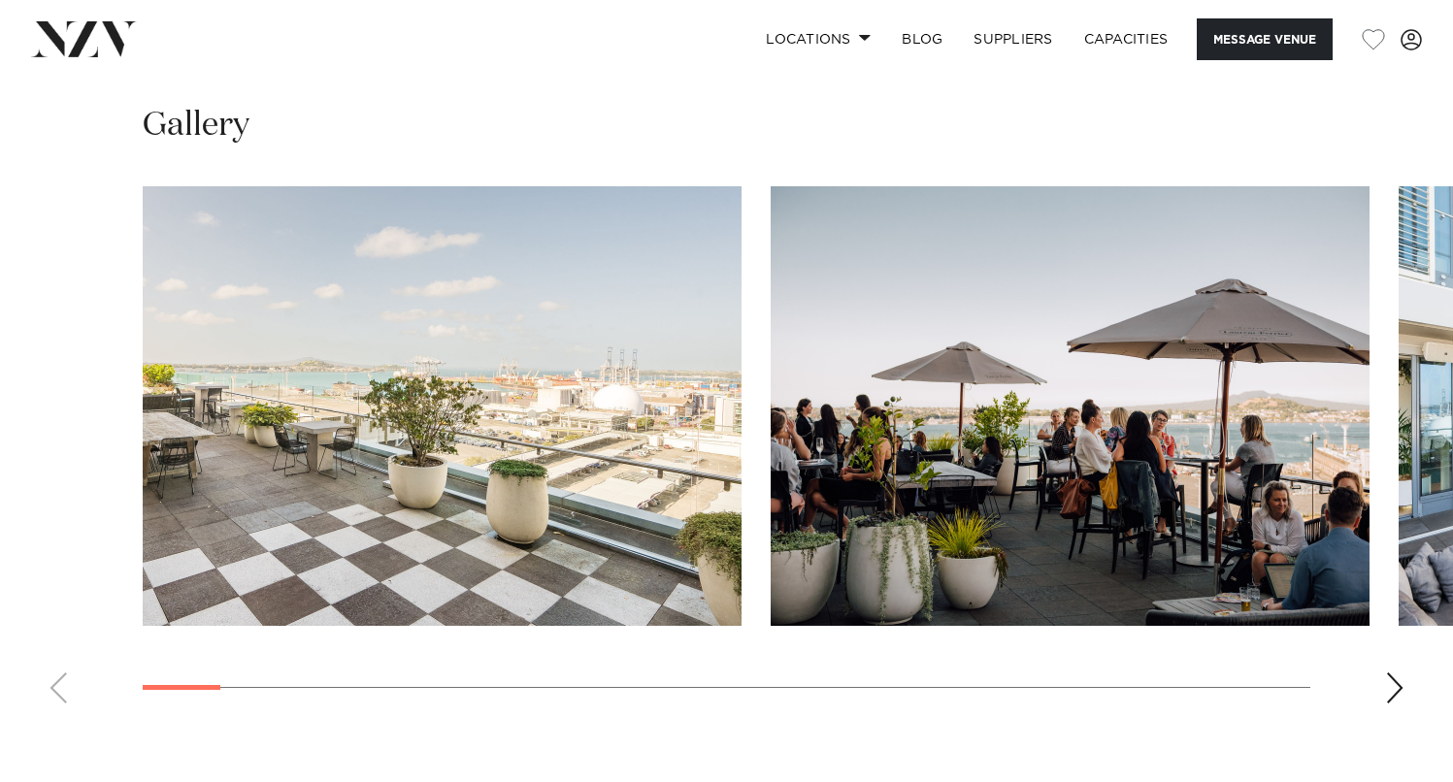
scroll to position [1776, 0]
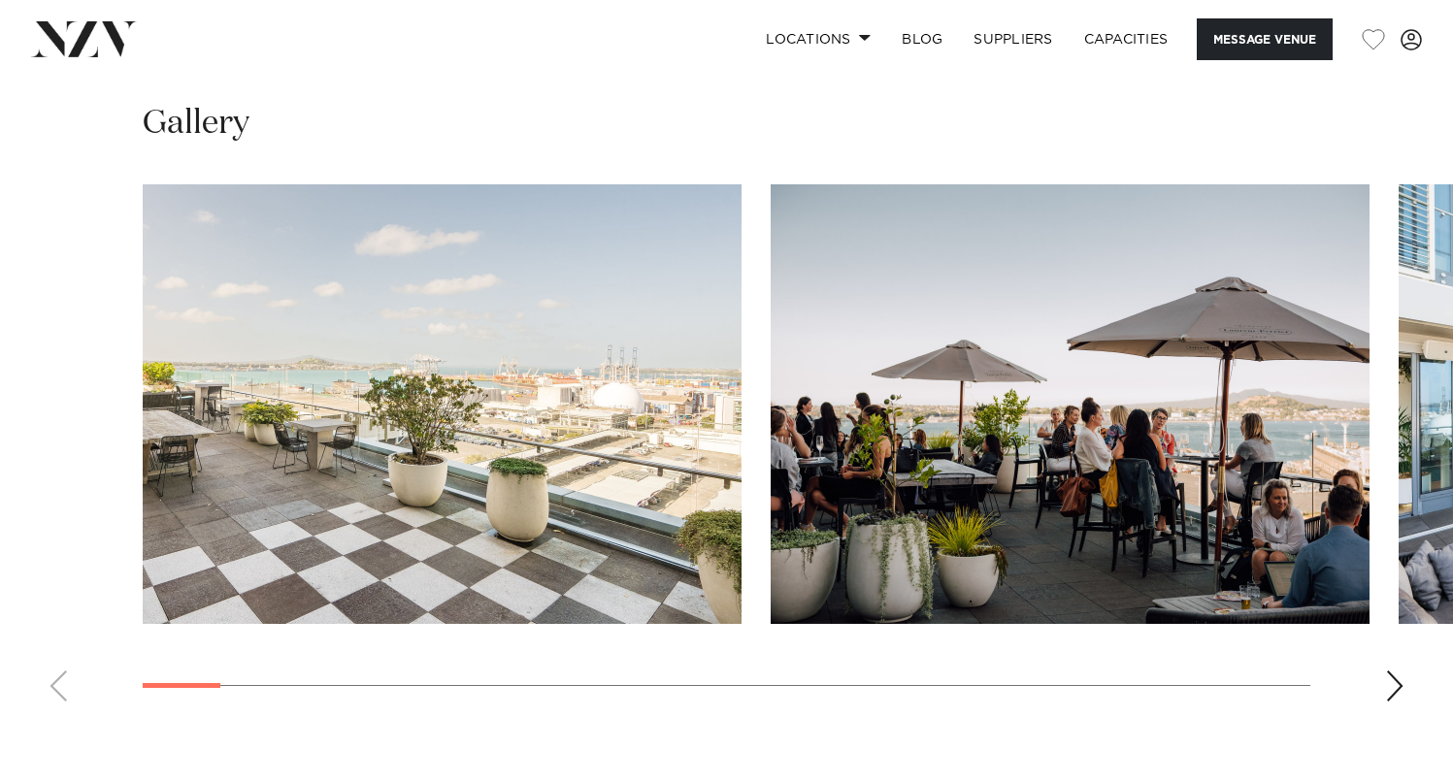
click at [1389, 693] on div "Next slide" at bounding box center [1394, 686] width 19 height 31
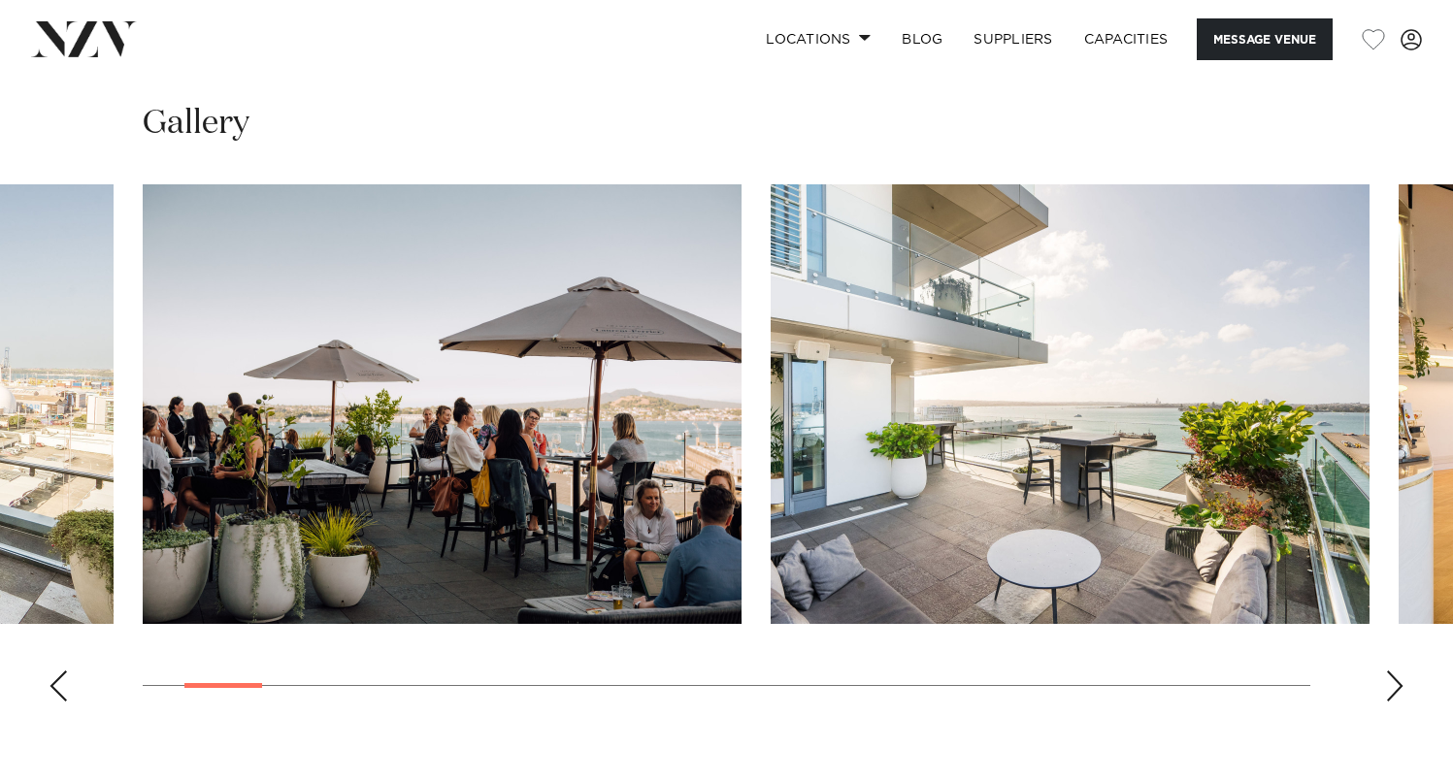
click at [1389, 693] on div "Next slide" at bounding box center [1394, 686] width 19 height 31
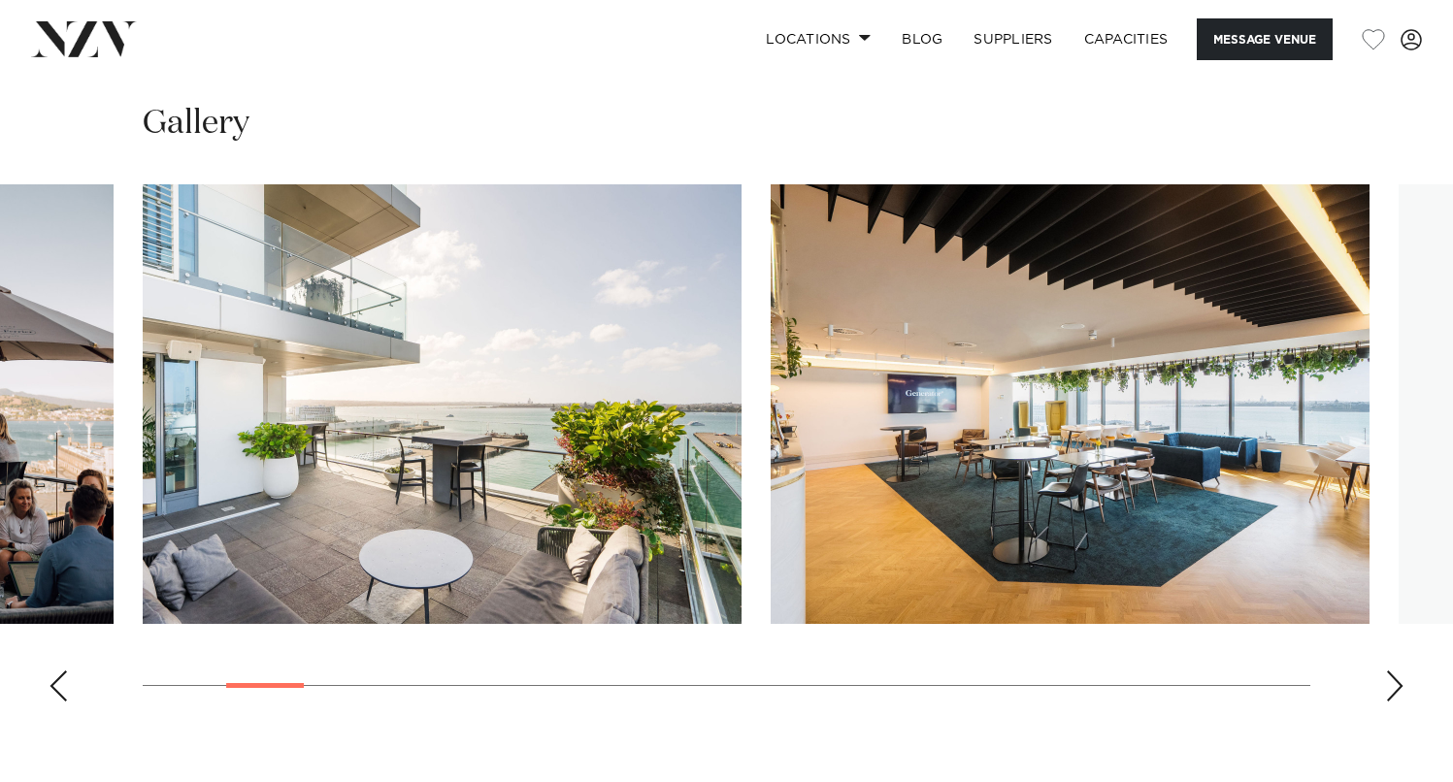
click at [1389, 693] on div "Next slide" at bounding box center [1394, 686] width 19 height 31
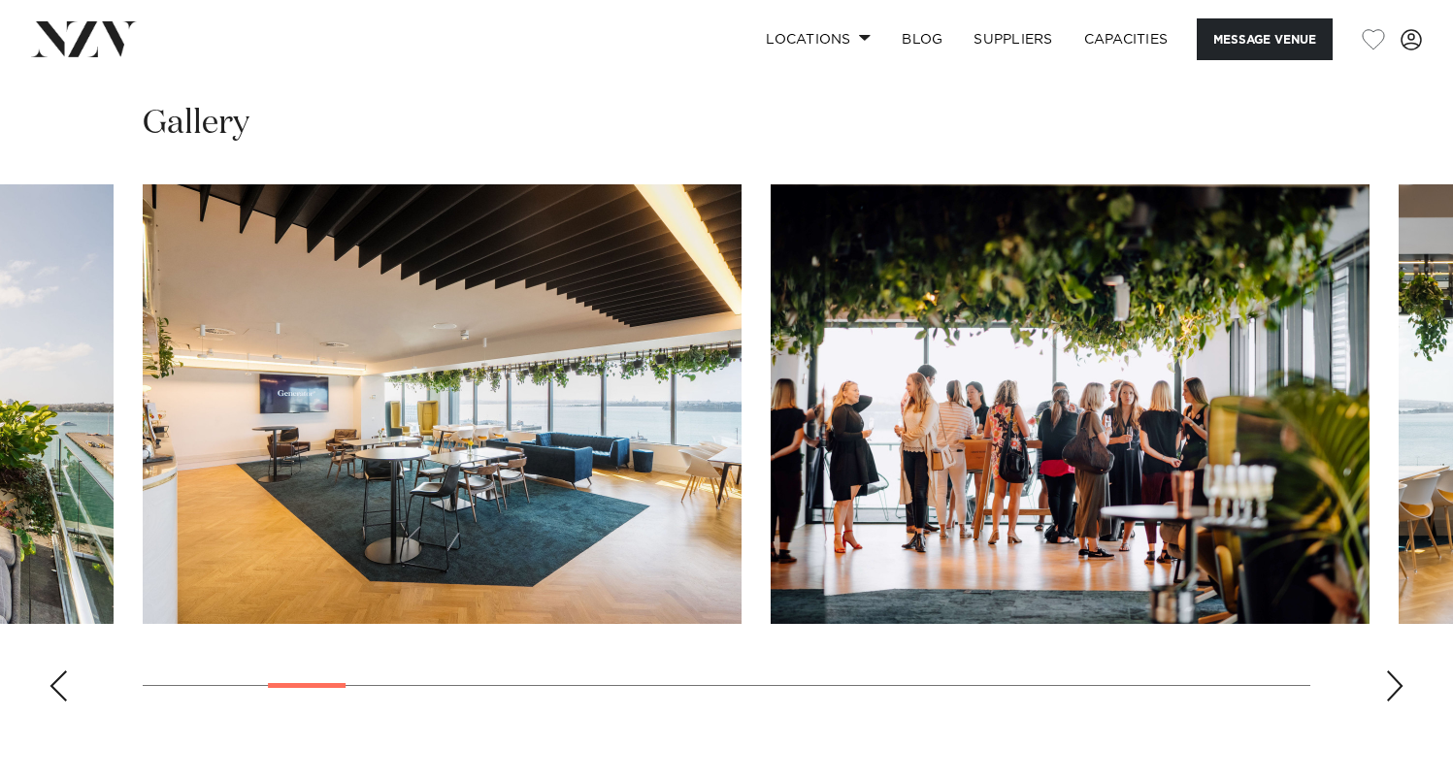
click at [1389, 693] on div "Next slide" at bounding box center [1394, 686] width 19 height 31
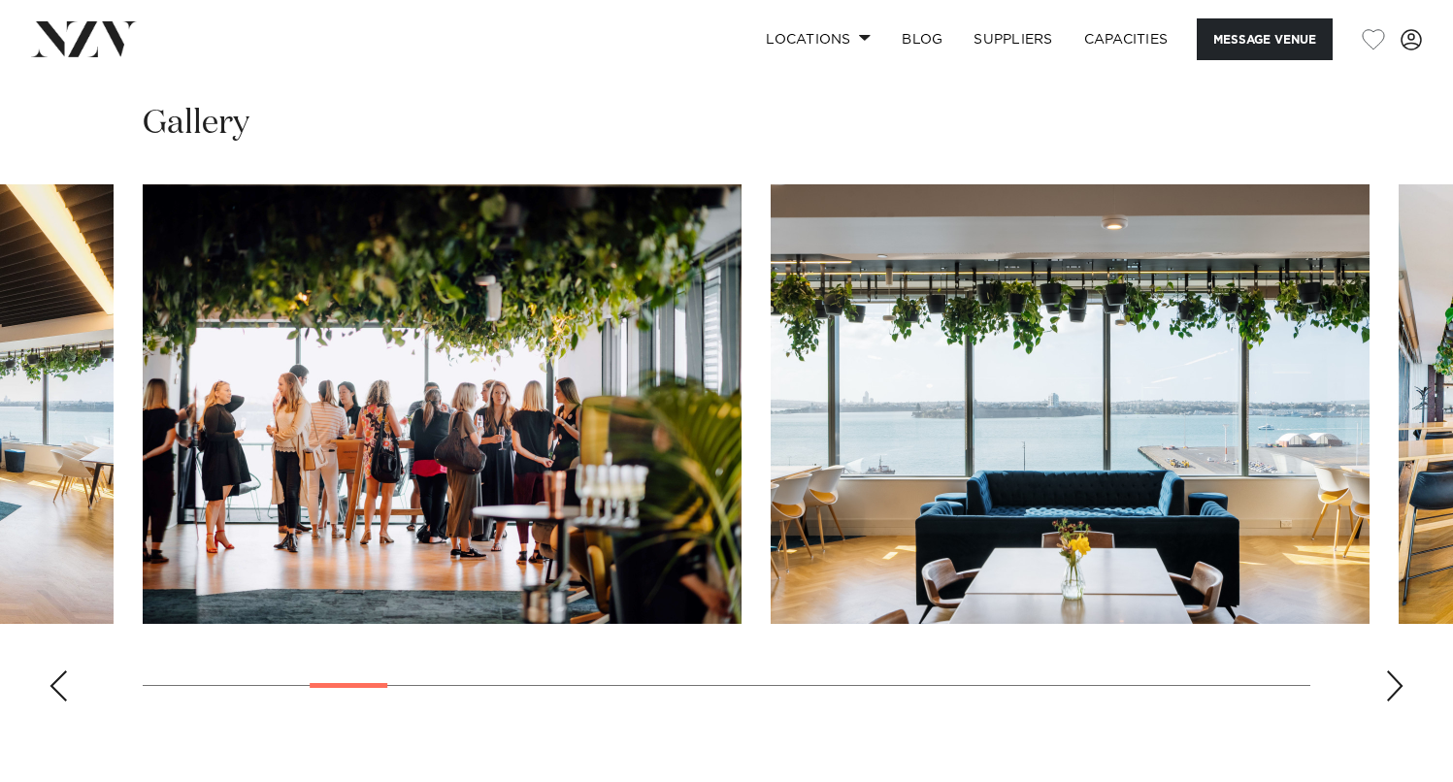
click at [1389, 693] on div "Next slide" at bounding box center [1394, 686] width 19 height 31
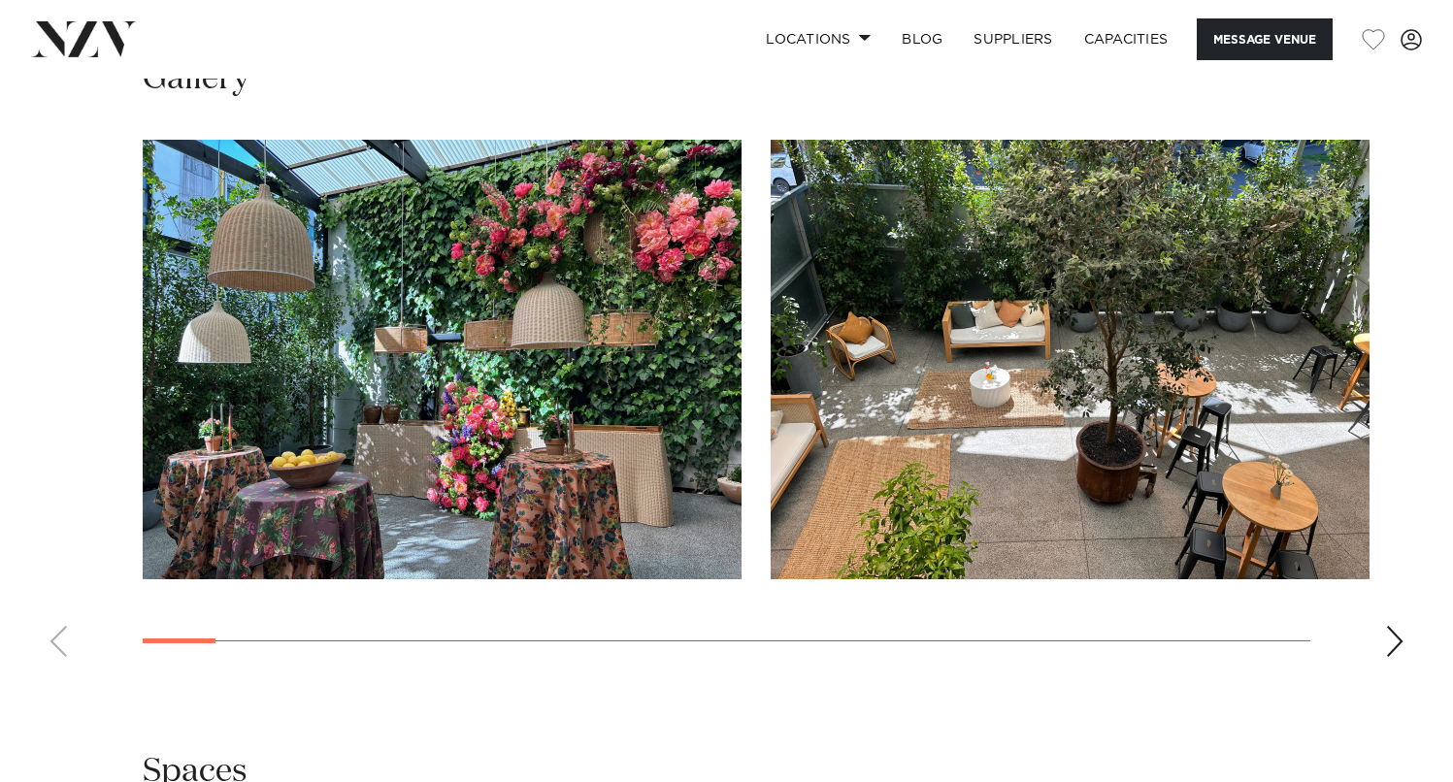
scroll to position [1796, 0]
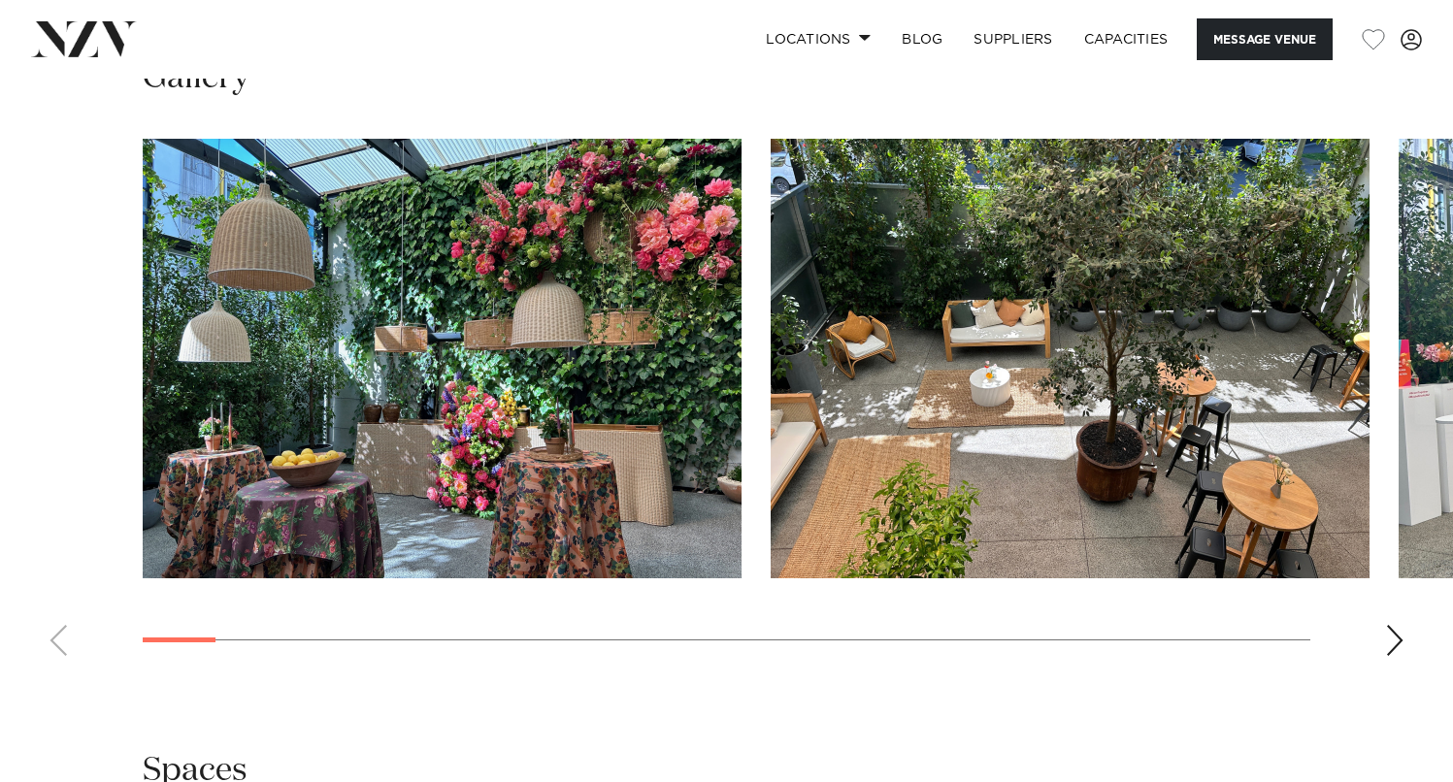
click at [1399, 651] on div "Next slide" at bounding box center [1394, 640] width 19 height 31
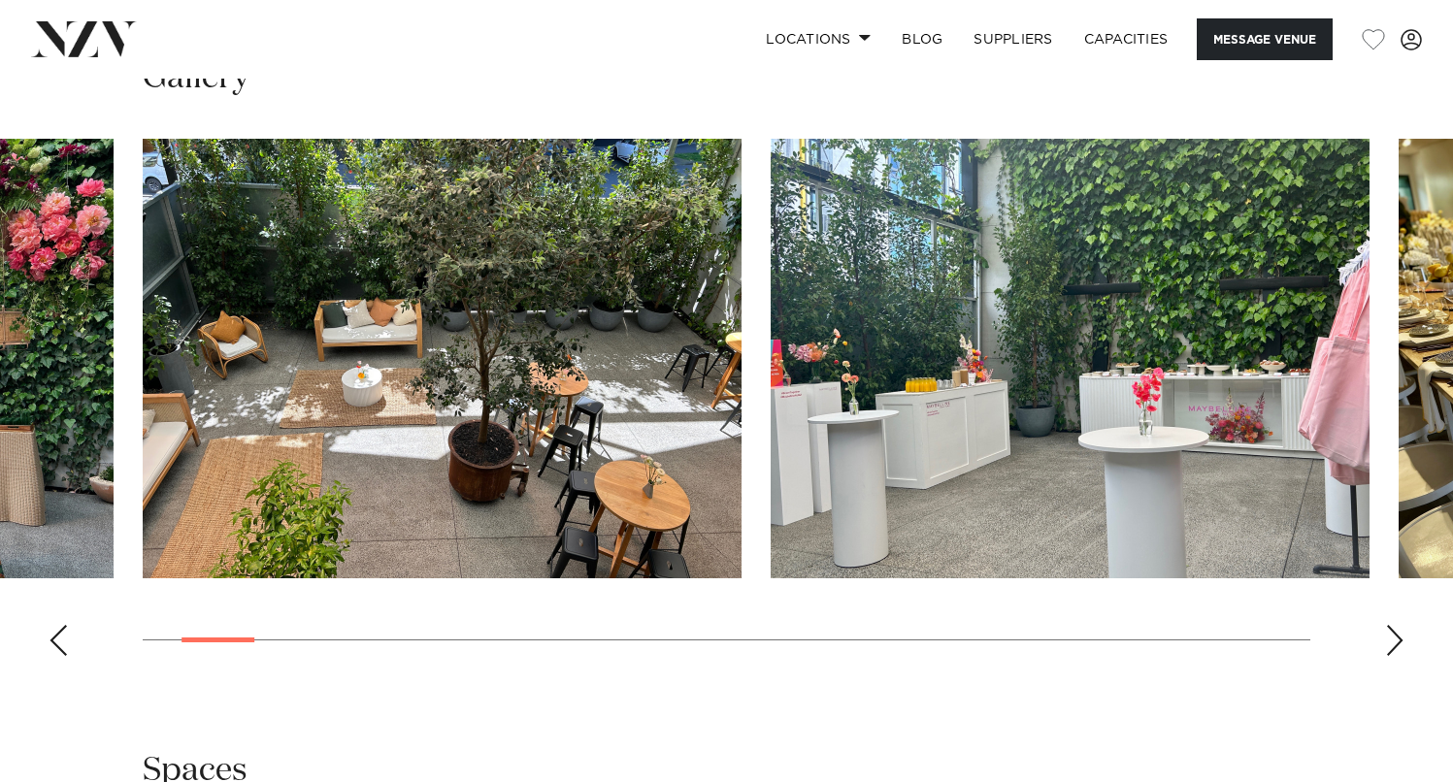
click at [1399, 651] on div "Next slide" at bounding box center [1394, 640] width 19 height 31
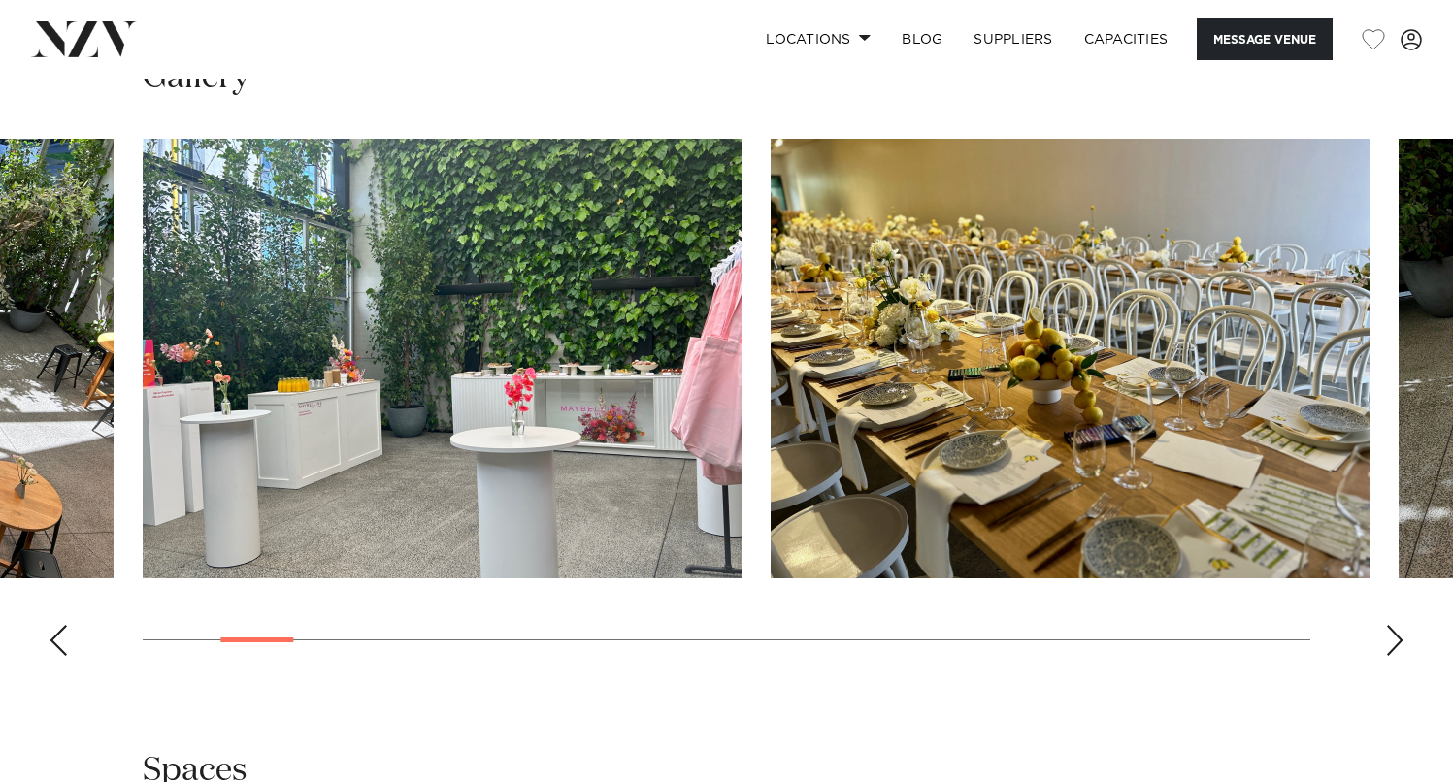
click at [1399, 651] on div "Next slide" at bounding box center [1394, 640] width 19 height 31
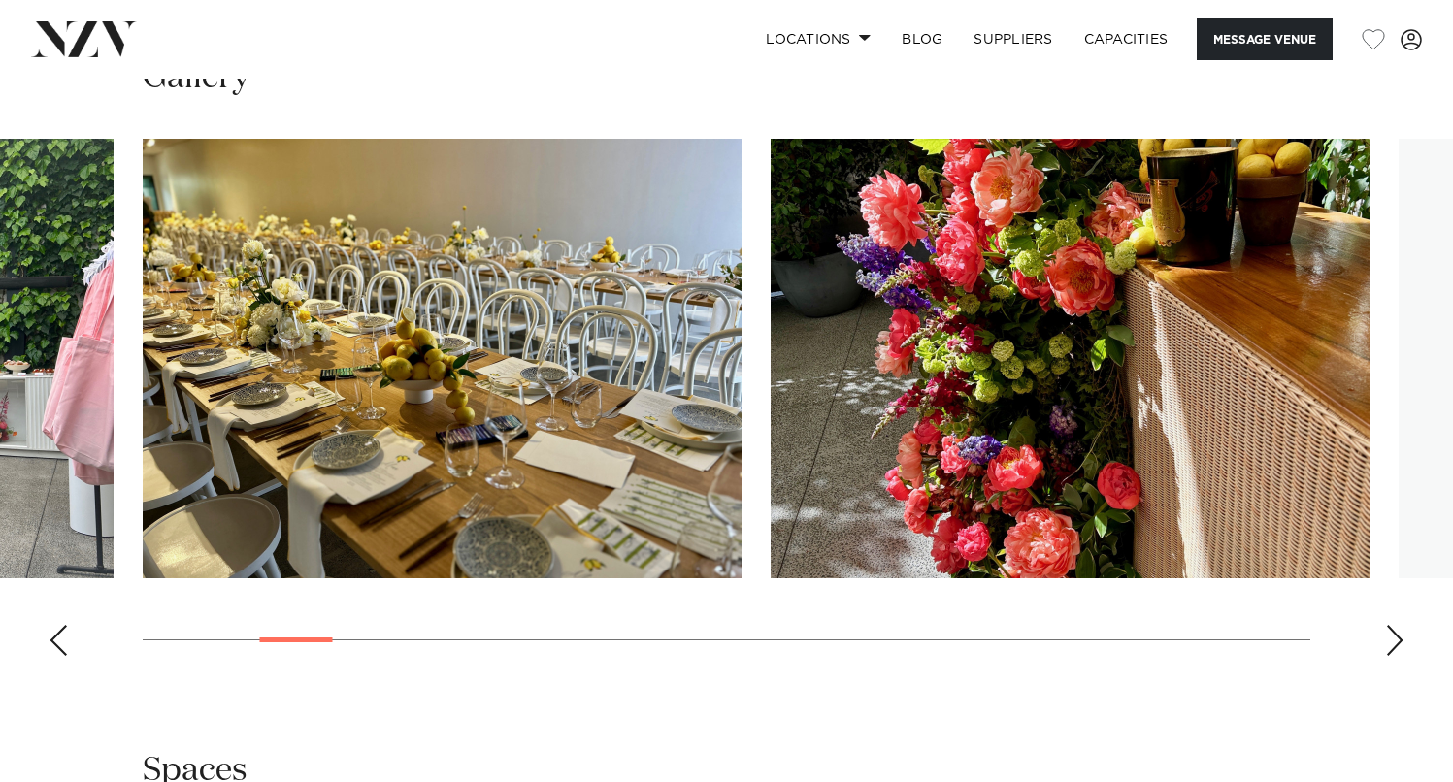
click at [1399, 651] on div "Next slide" at bounding box center [1394, 640] width 19 height 31
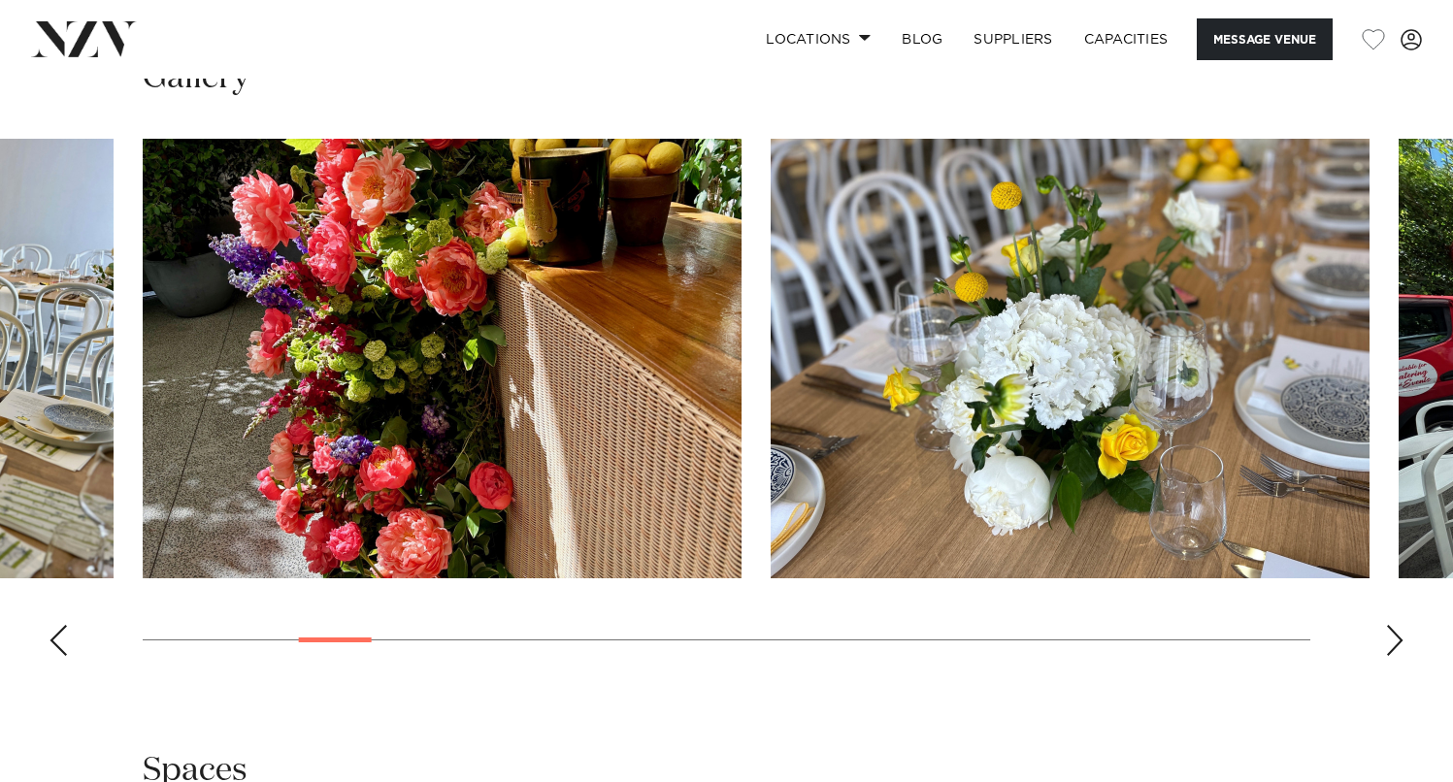
click at [1399, 651] on div "Next slide" at bounding box center [1394, 640] width 19 height 31
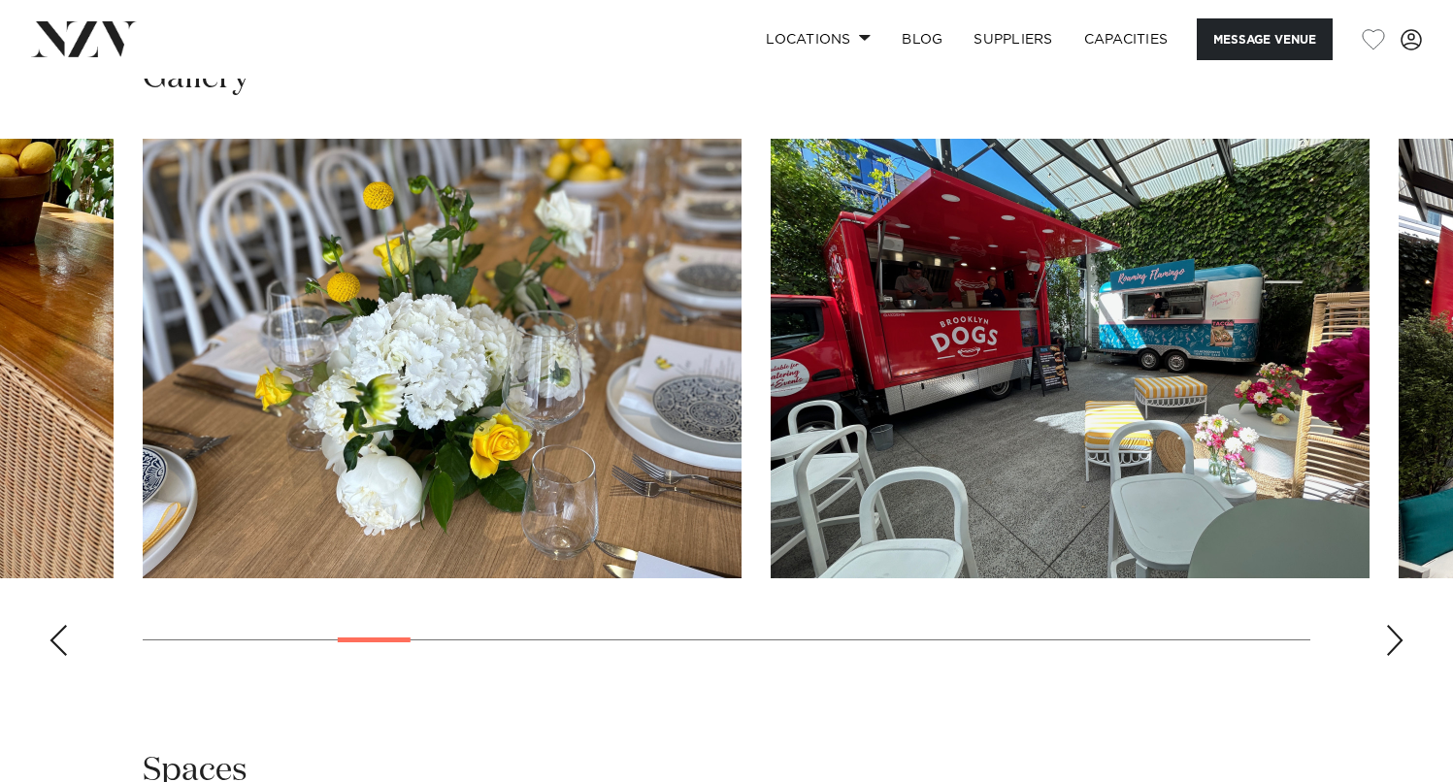
click at [1399, 646] on div "Next slide" at bounding box center [1394, 640] width 19 height 31
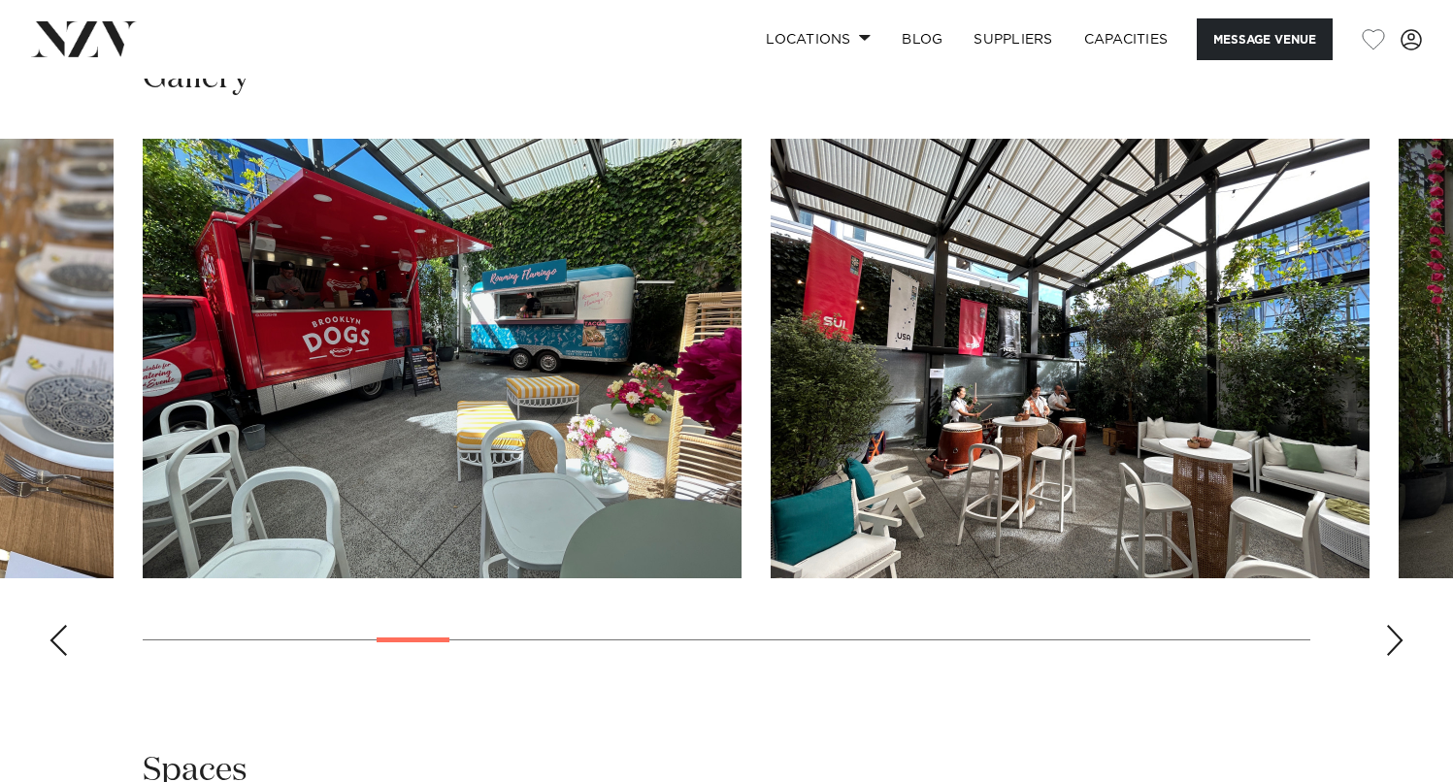
click at [1399, 646] on div "Next slide" at bounding box center [1394, 640] width 19 height 31
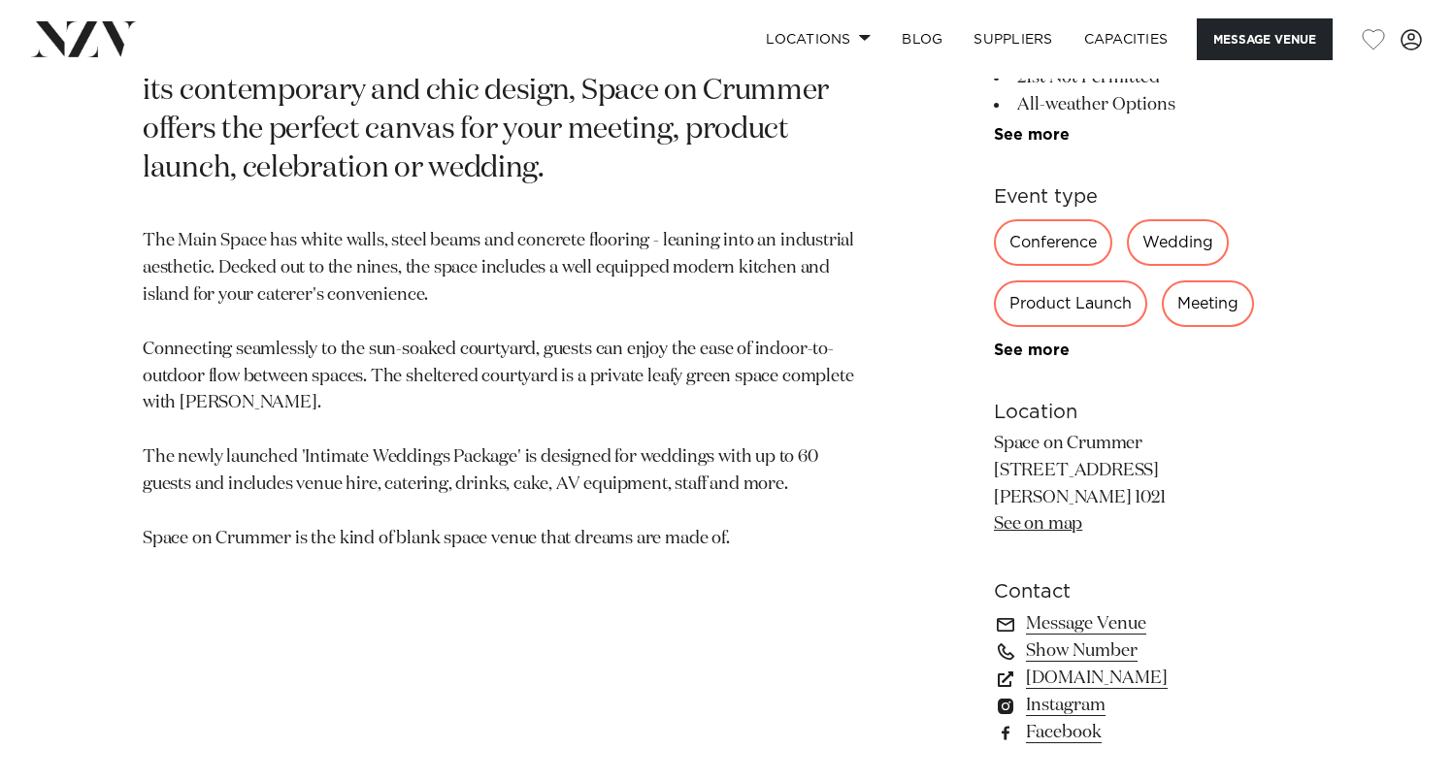
scroll to position [998, 0]
click at [1132, 678] on link "spaceoncrummer.co.nz" at bounding box center [1152, 677] width 316 height 27
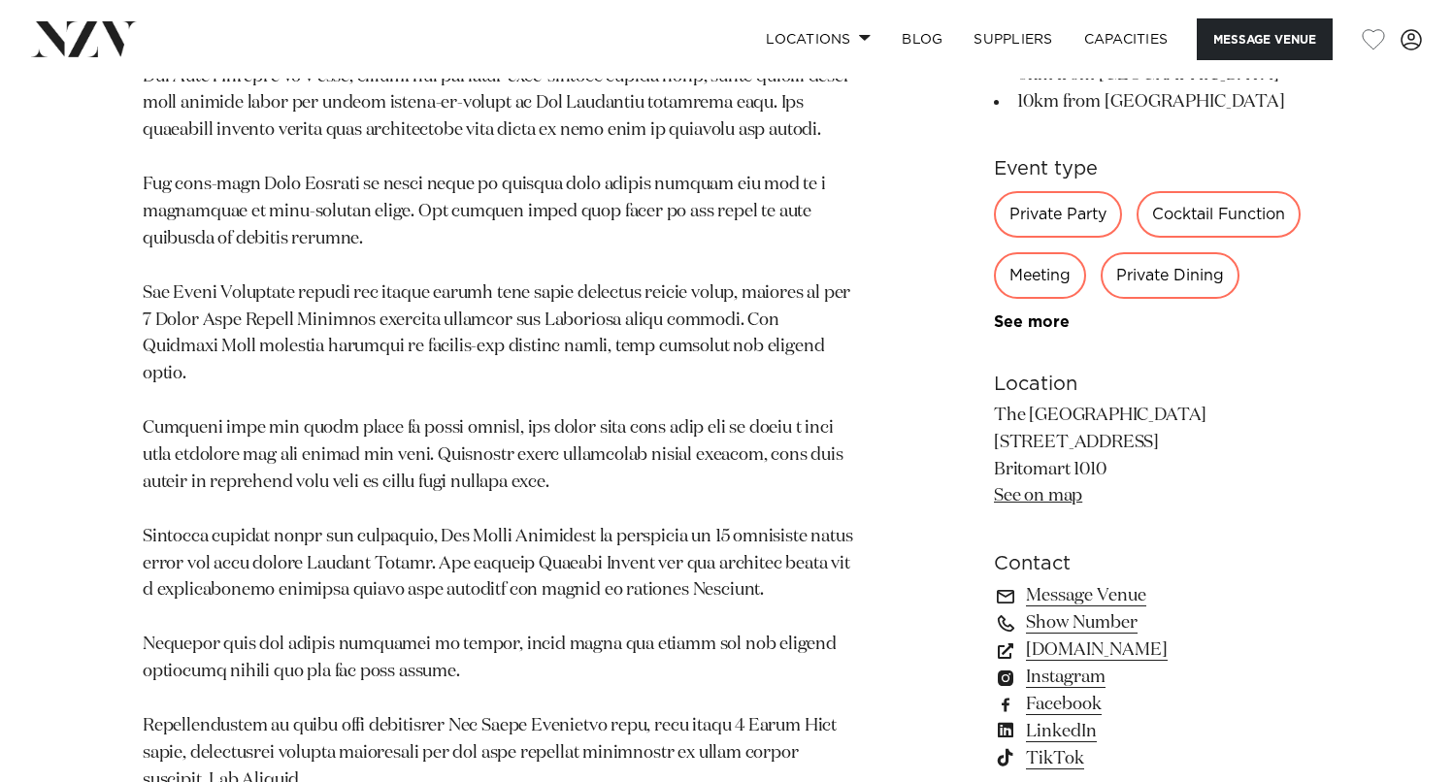
scroll to position [2092, 0]
click at [1148, 635] on link "[DOMAIN_NAME]" at bounding box center [1152, 648] width 316 height 27
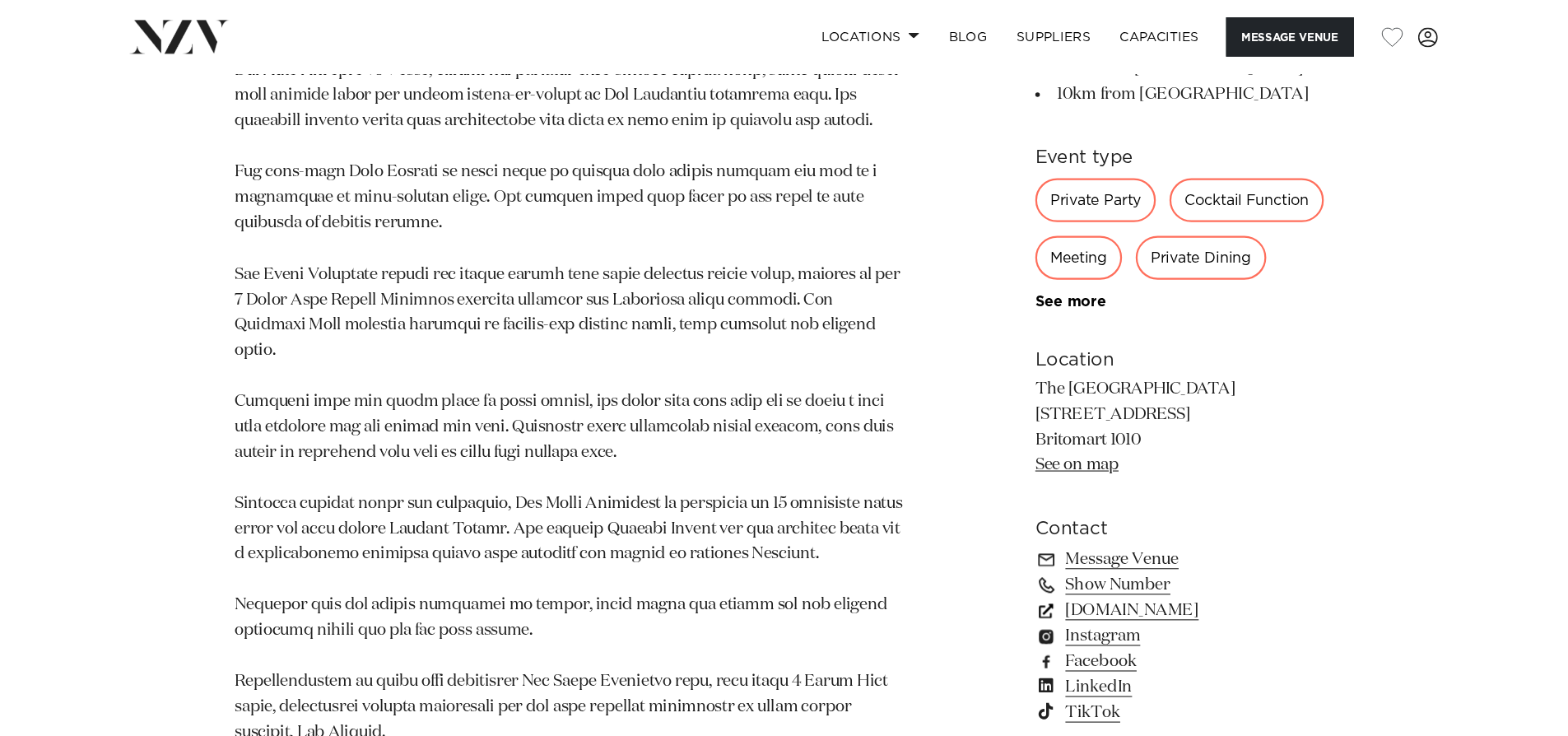
scroll to position [1899, 0]
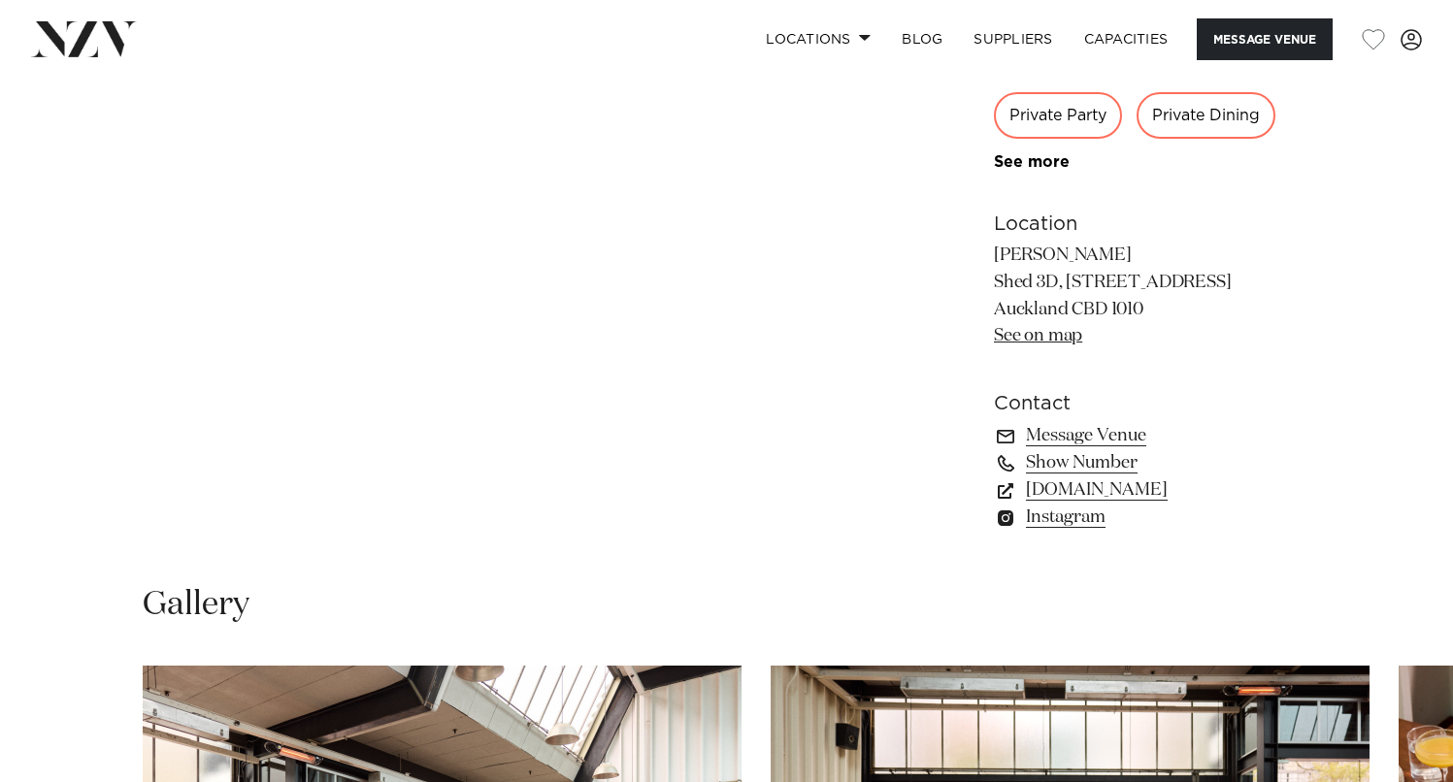
scroll to position [1254, 0]
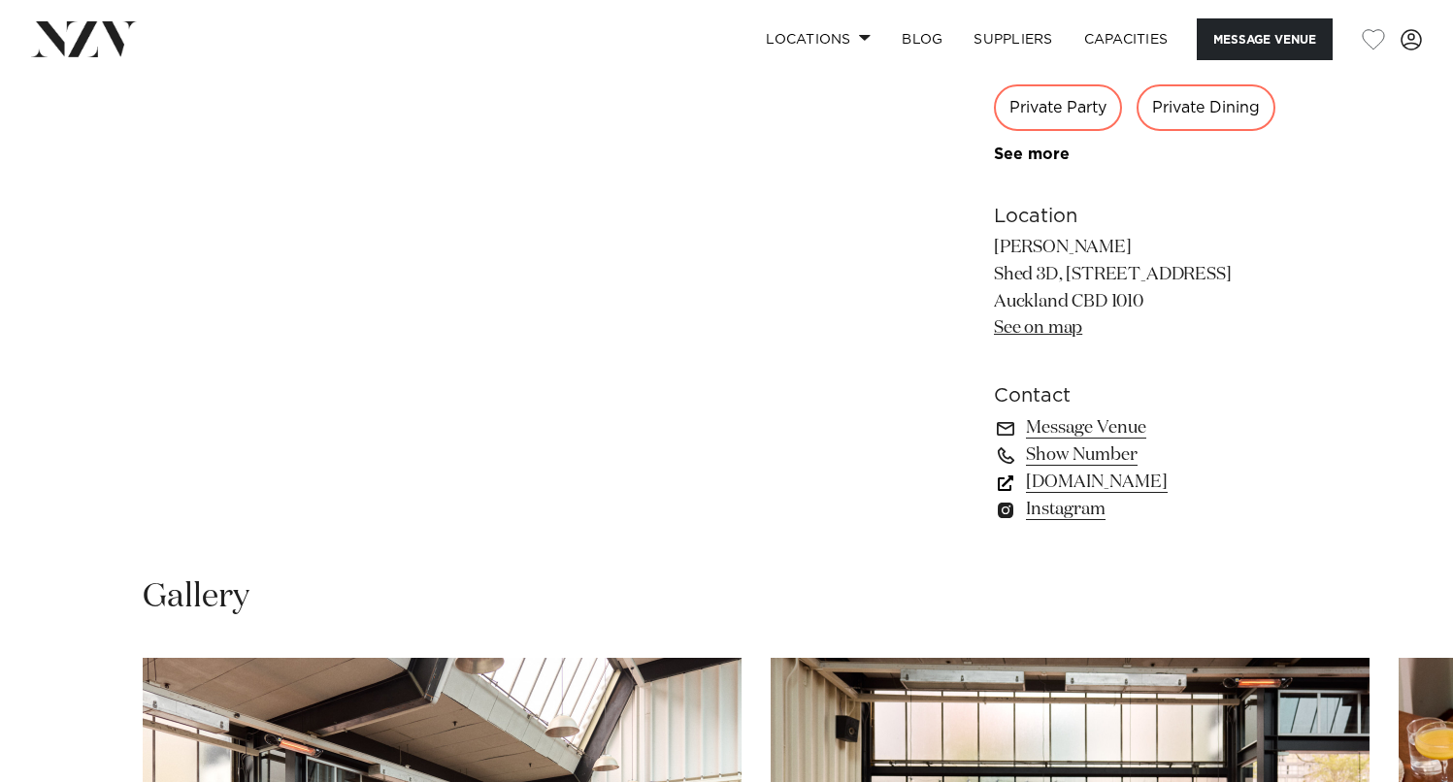
click at [1046, 484] on link "[DOMAIN_NAME]" at bounding box center [1152, 482] width 316 height 27
